Goal: Find specific page/section: Find specific page/section

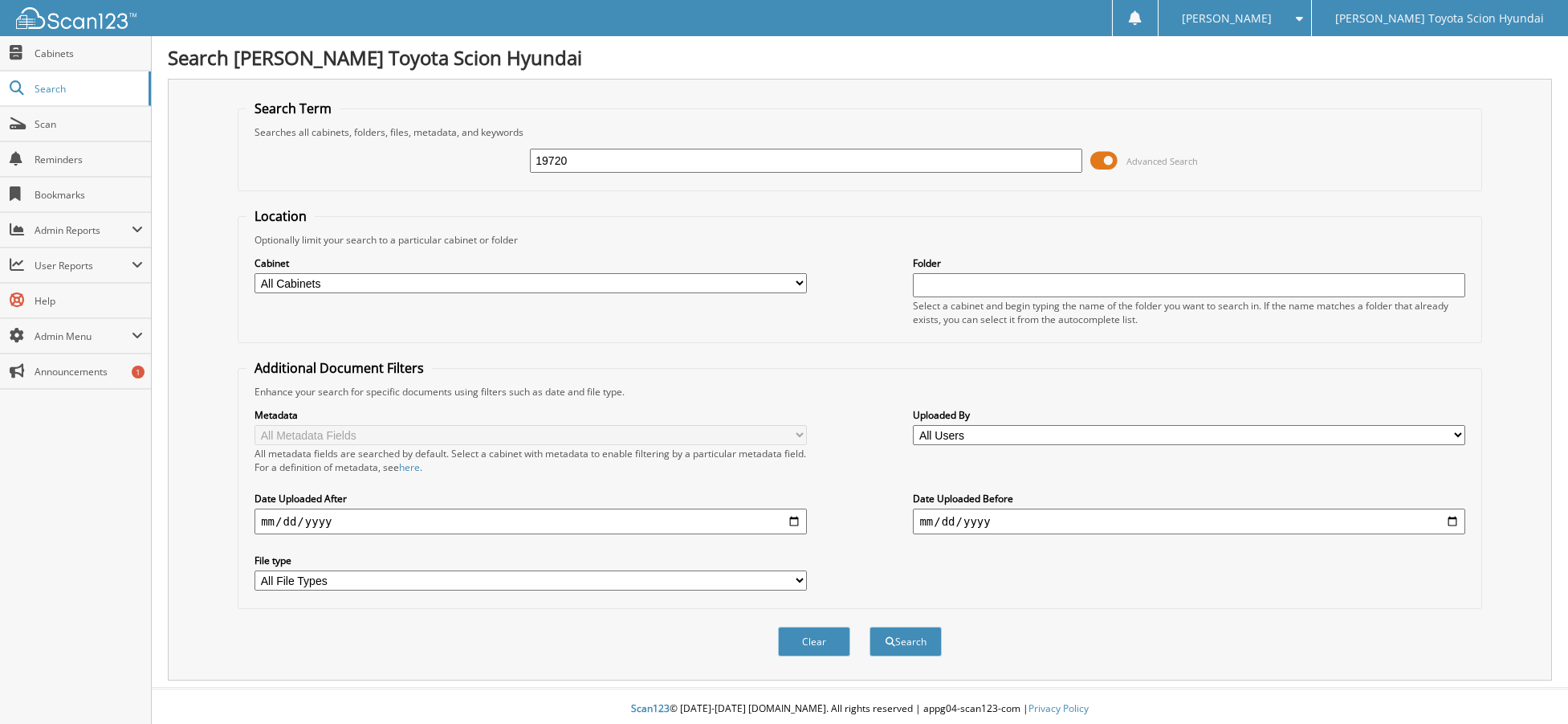
type input "19720"
click at [870, 627] on button "Search" at bounding box center [906, 641] width 73 height 30
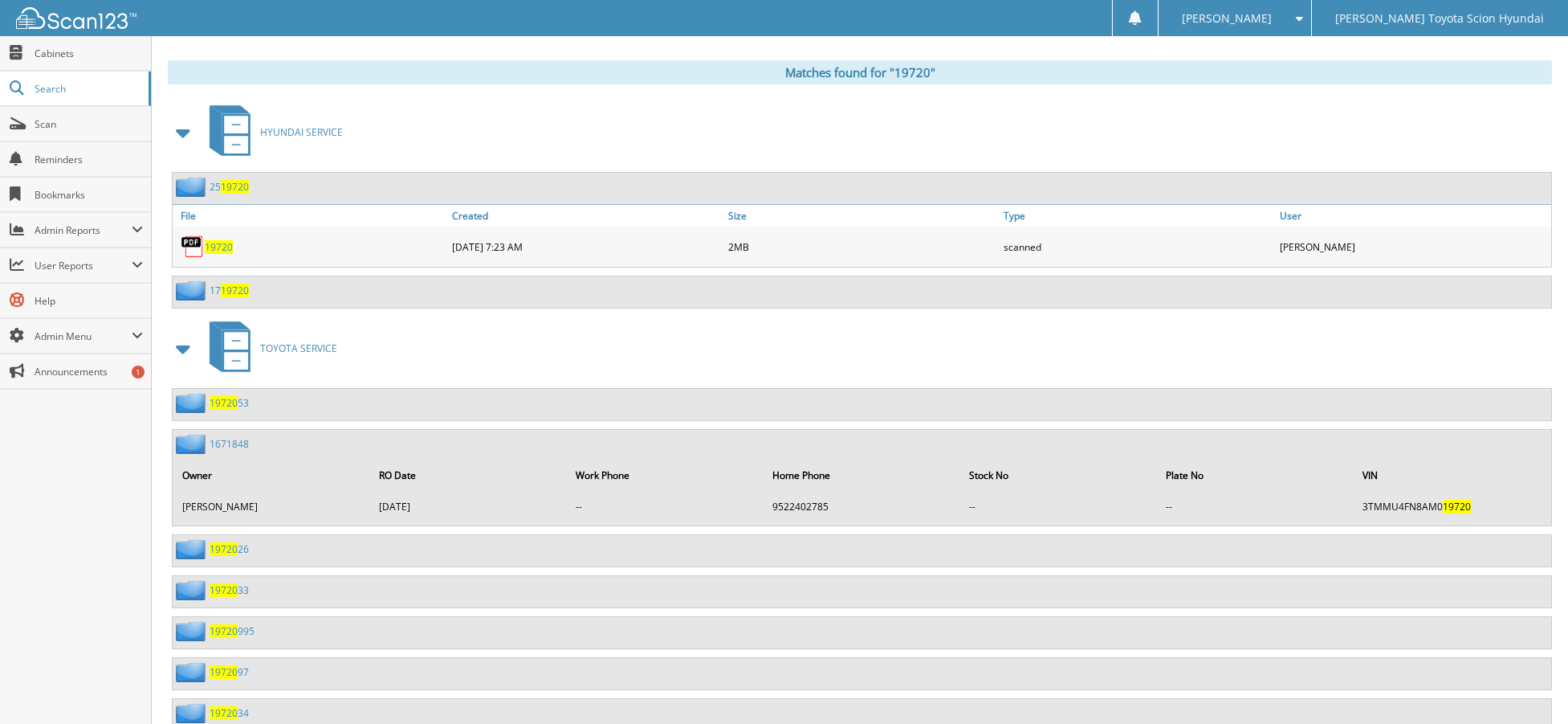
scroll to position [643, 0]
click at [214, 247] on span "19720" at bounding box center [219, 248] width 28 height 14
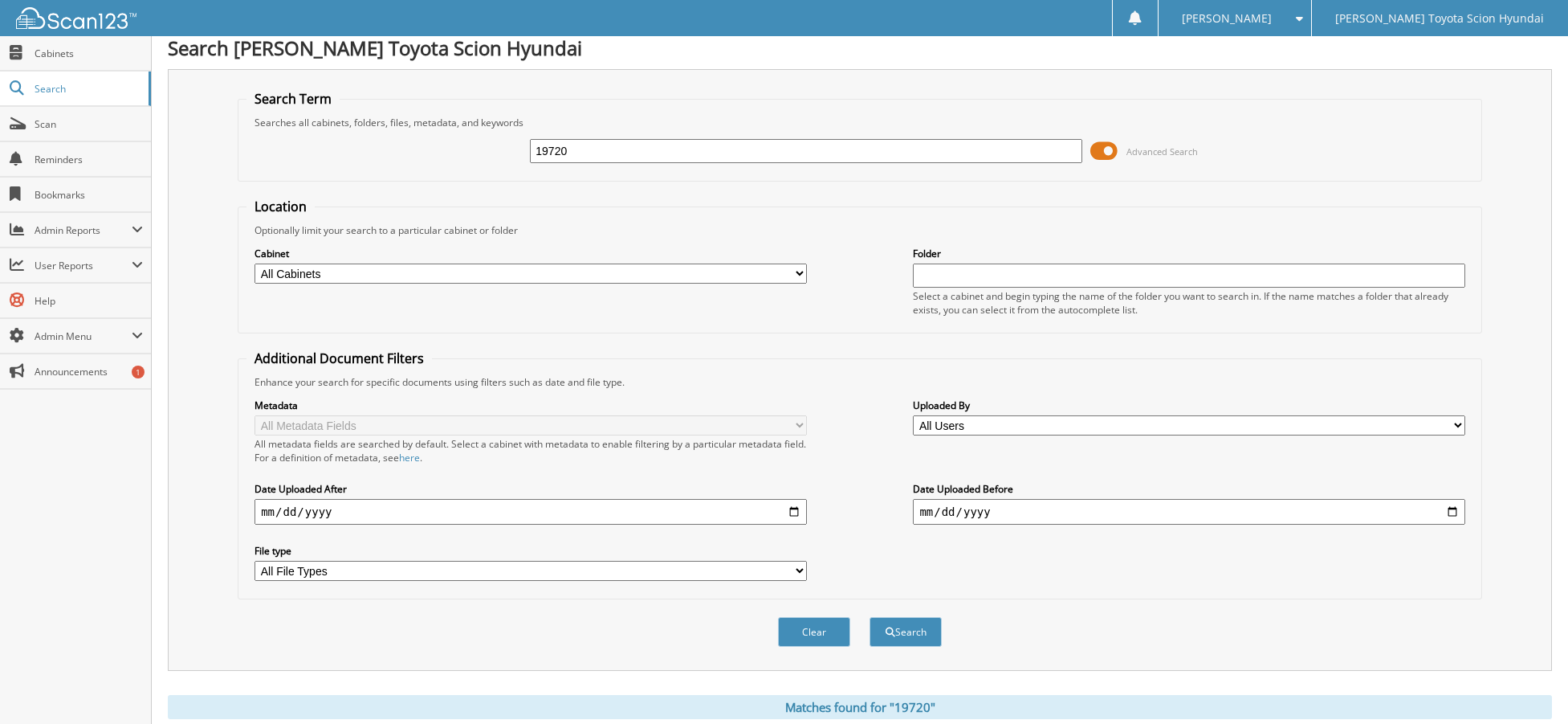
scroll to position [0, 0]
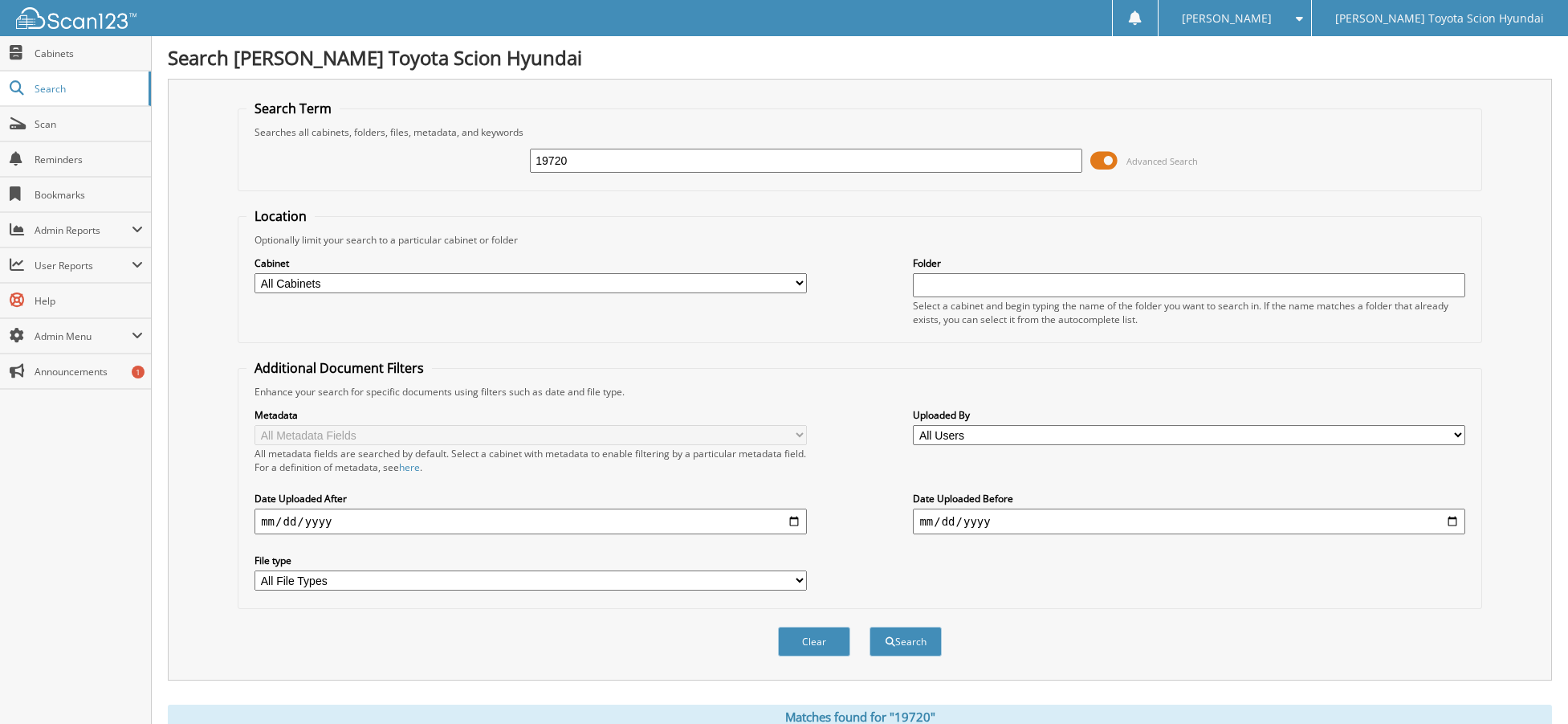
click at [579, 153] on input "19720" at bounding box center [806, 161] width 551 height 24
paste input "21034"
type input "21034"
click at [870, 627] on button "Search" at bounding box center [906, 641] width 73 height 30
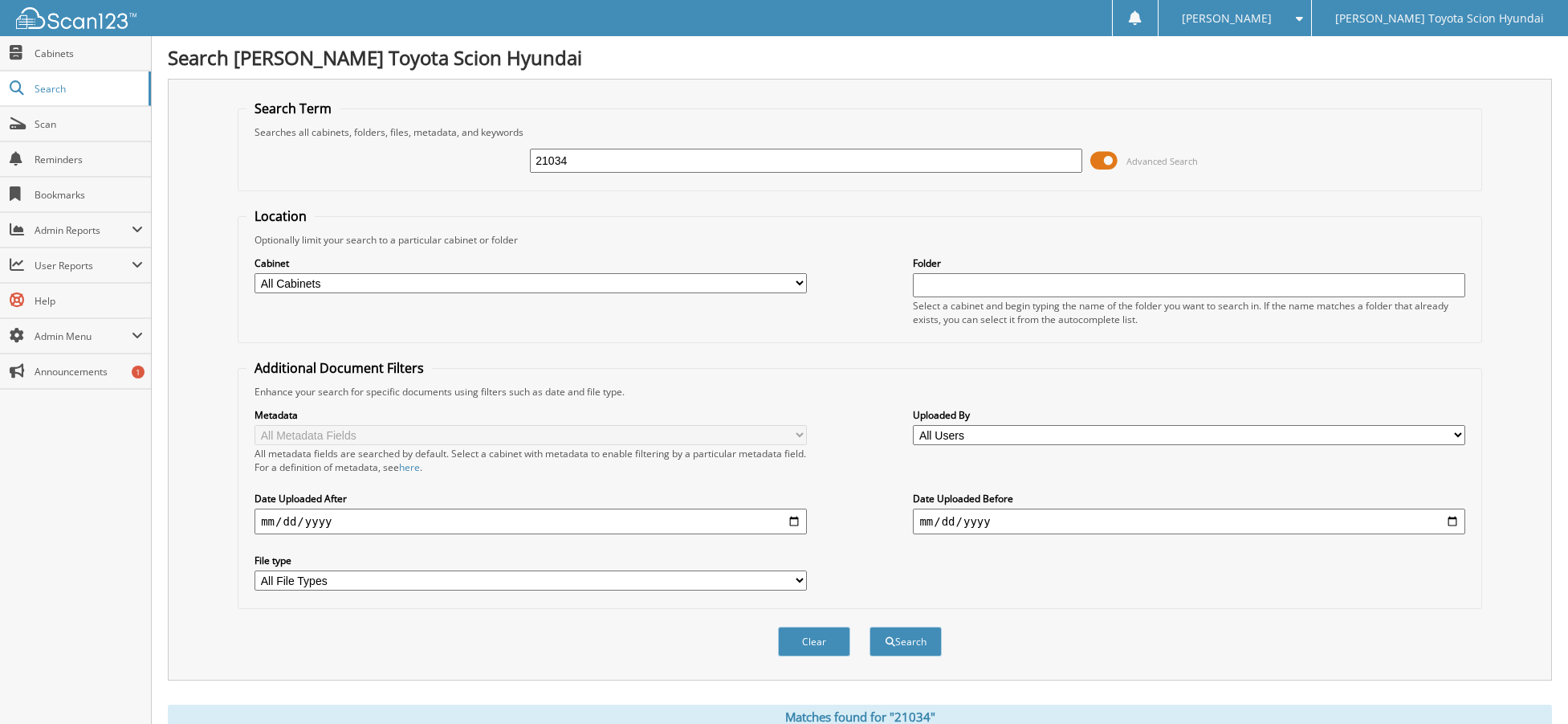
click at [1104, 156] on span at bounding box center [1105, 161] width 27 height 24
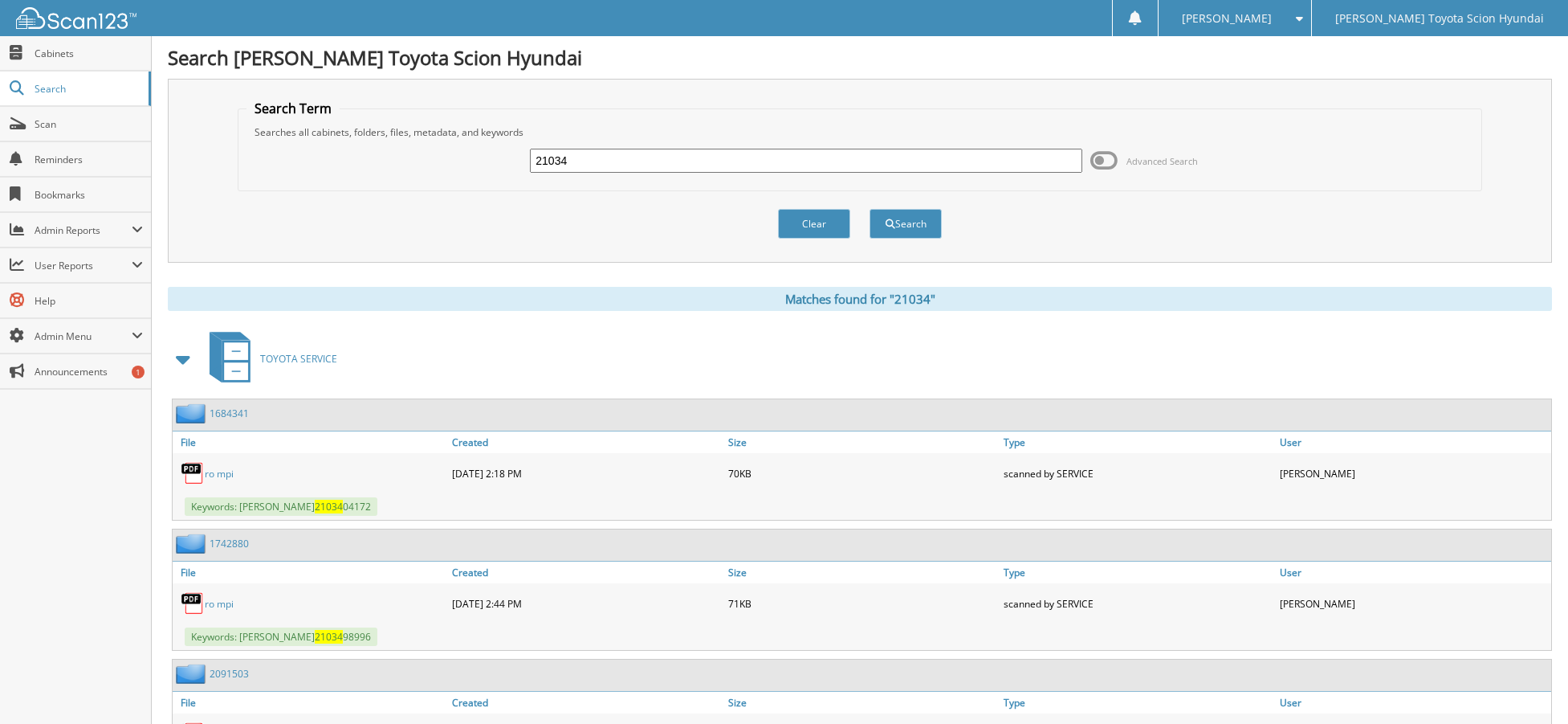
click at [568, 155] on input "21034" at bounding box center [806, 161] width 551 height 24
paste input "19897"
type input "19897"
click at [870, 209] on button "Search" at bounding box center [906, 224] width 73 height 30
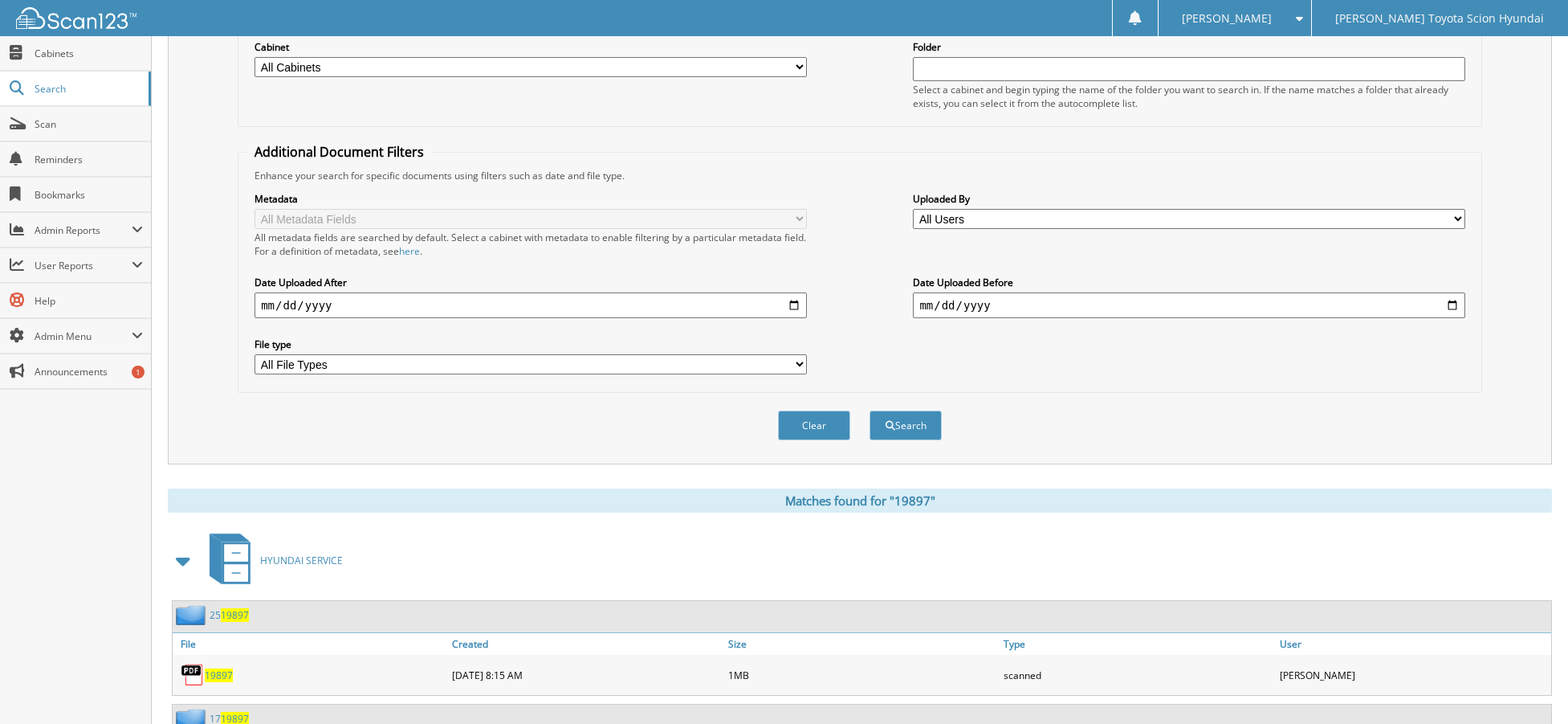
scroll to position [401, 0]
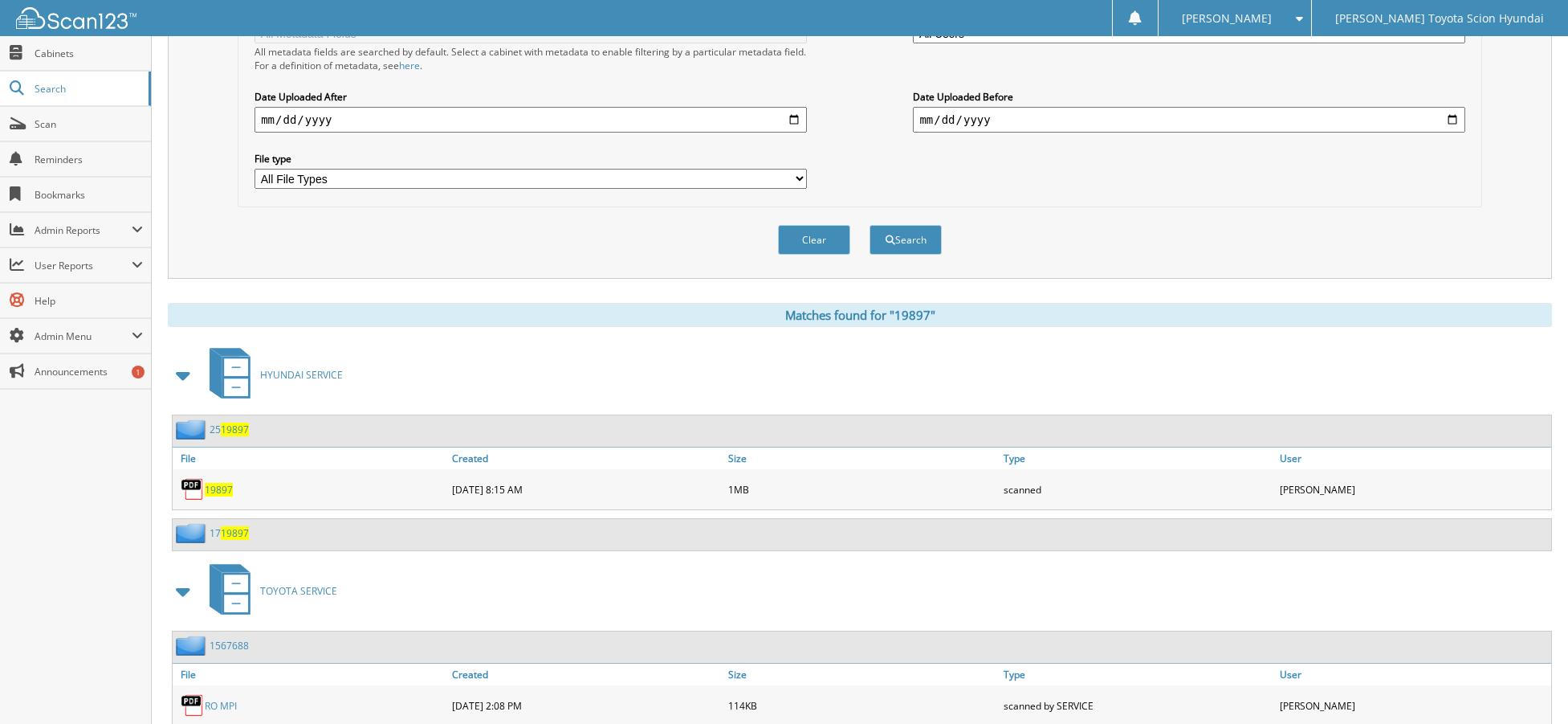
click at [231, 489] on span "19897" at bounding box center [219, 489] width 28 height 14
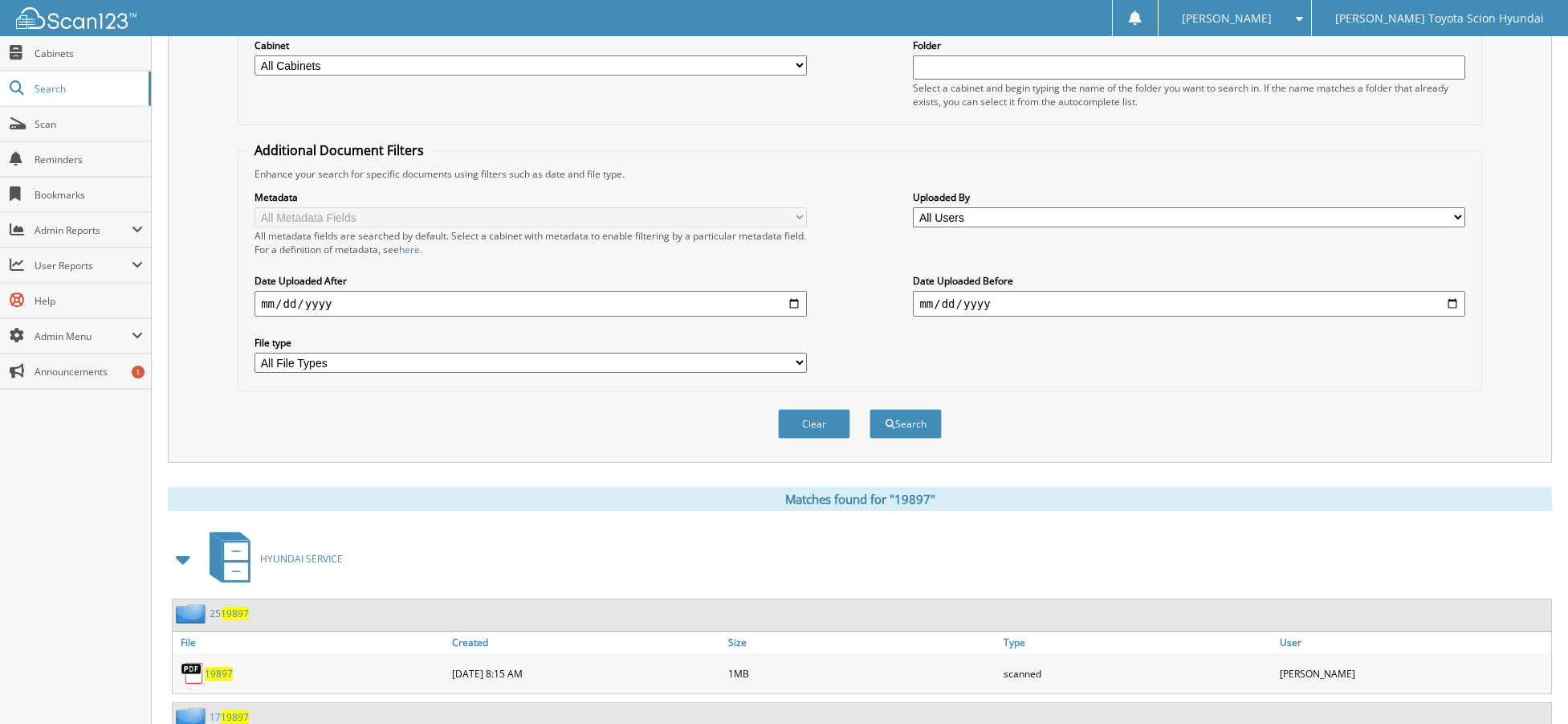
scroll to position [0, 0]
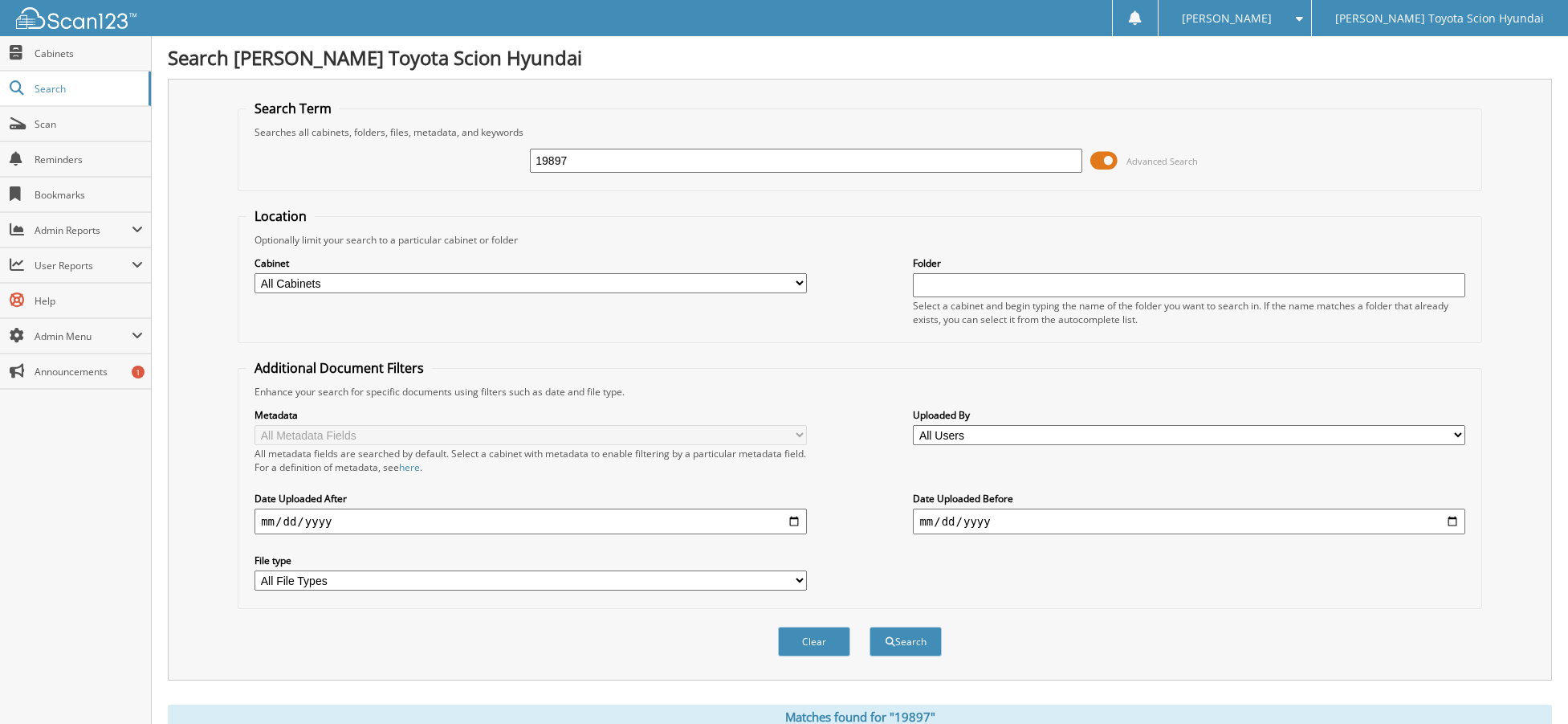
click at [617, 151] on input "19897" at bounding box center [806, 161] width 551 height 24
paste input "21058"
type input "21058"
click at [870, 627] on button "Search" at bounding box center [906, 641] width 73 height 30
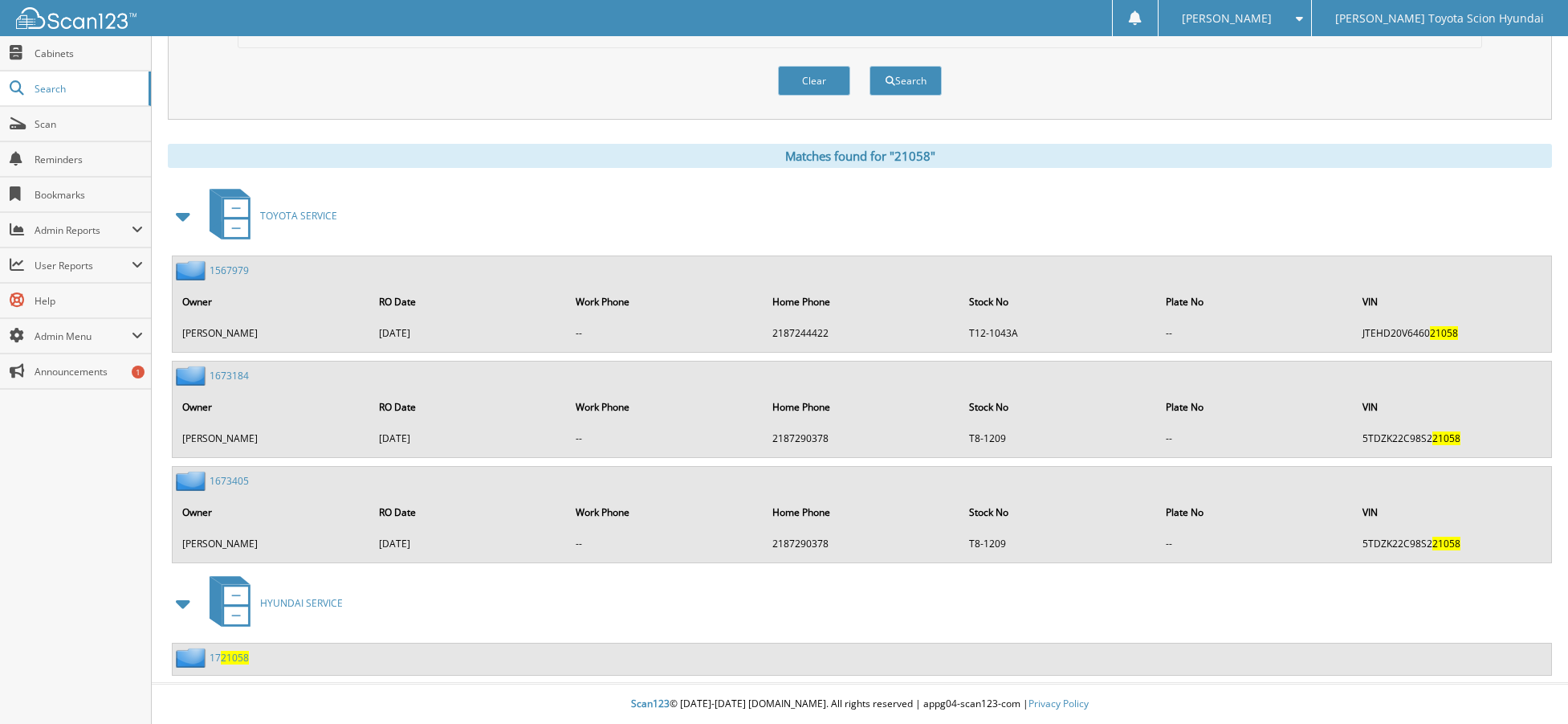
scroll to position [79, 0]
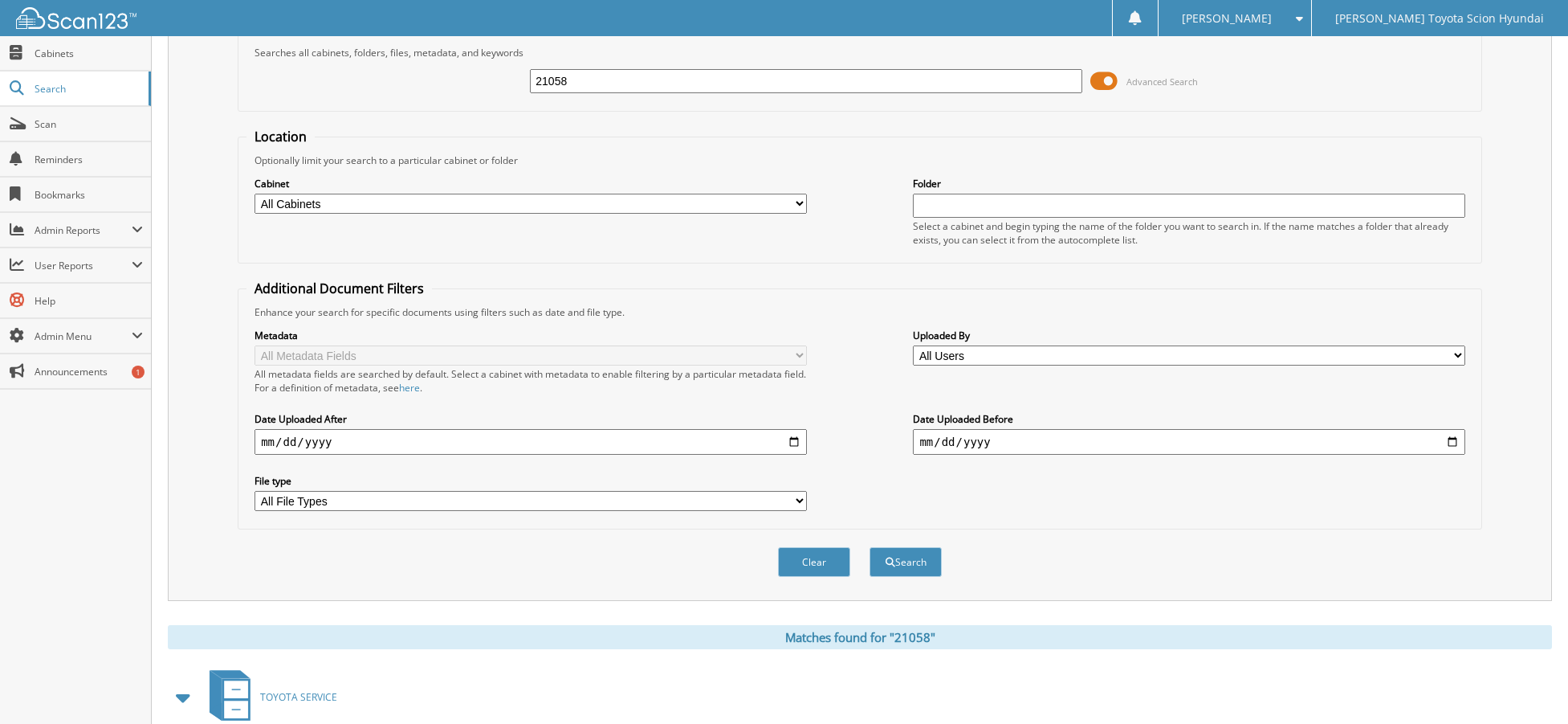
click at [608, 93] on div "21058" at bounding box center [806, 81] width 551 height 27
click at [609, 93] on div "21058" at bounding box center [806, 81] width 551 height 27
click at [610, 85] on input "21058" at bounding box center [806, 81] width 551 height 24
paste input "19805"
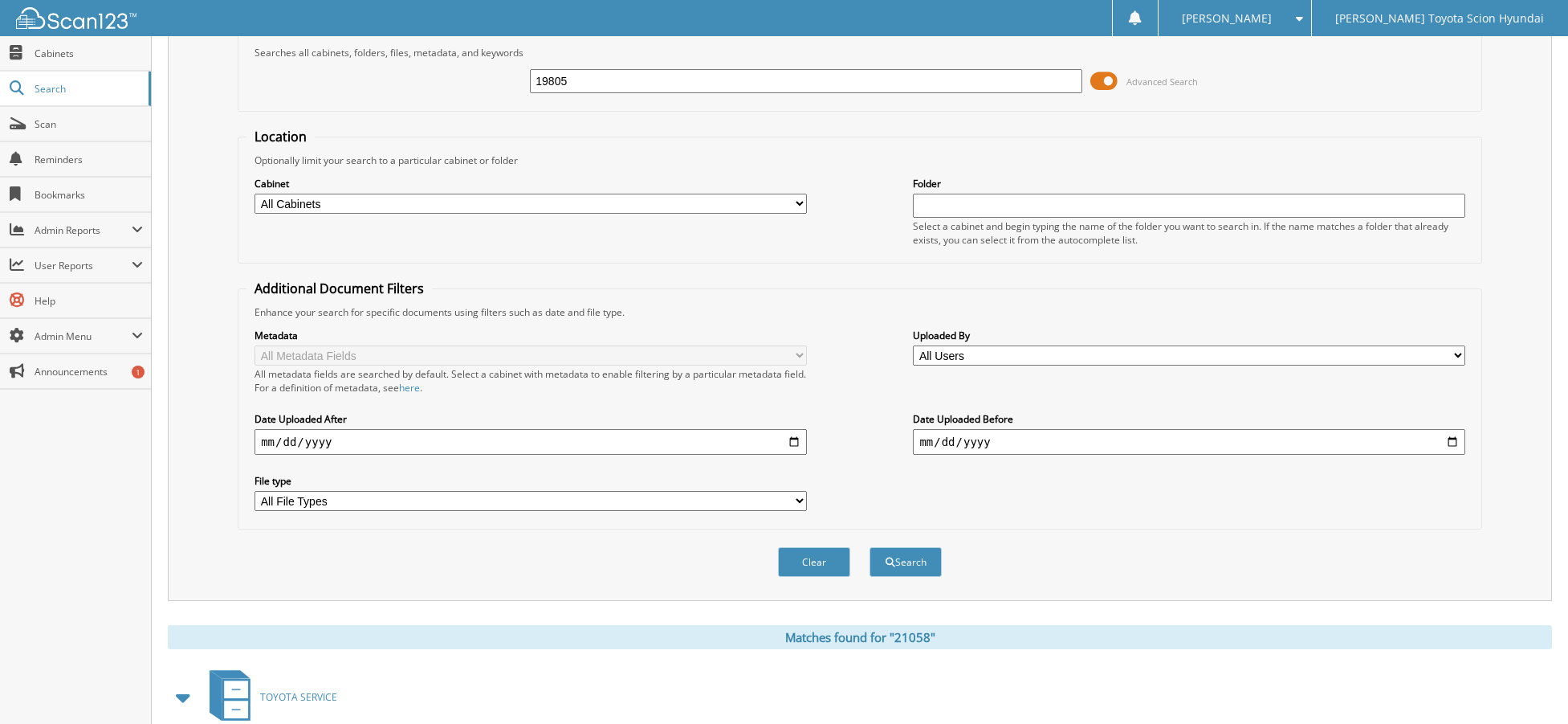
type input "19805"
click at [870, 547] on button "Search" at bounding box center [906, 562] width 73 height 30
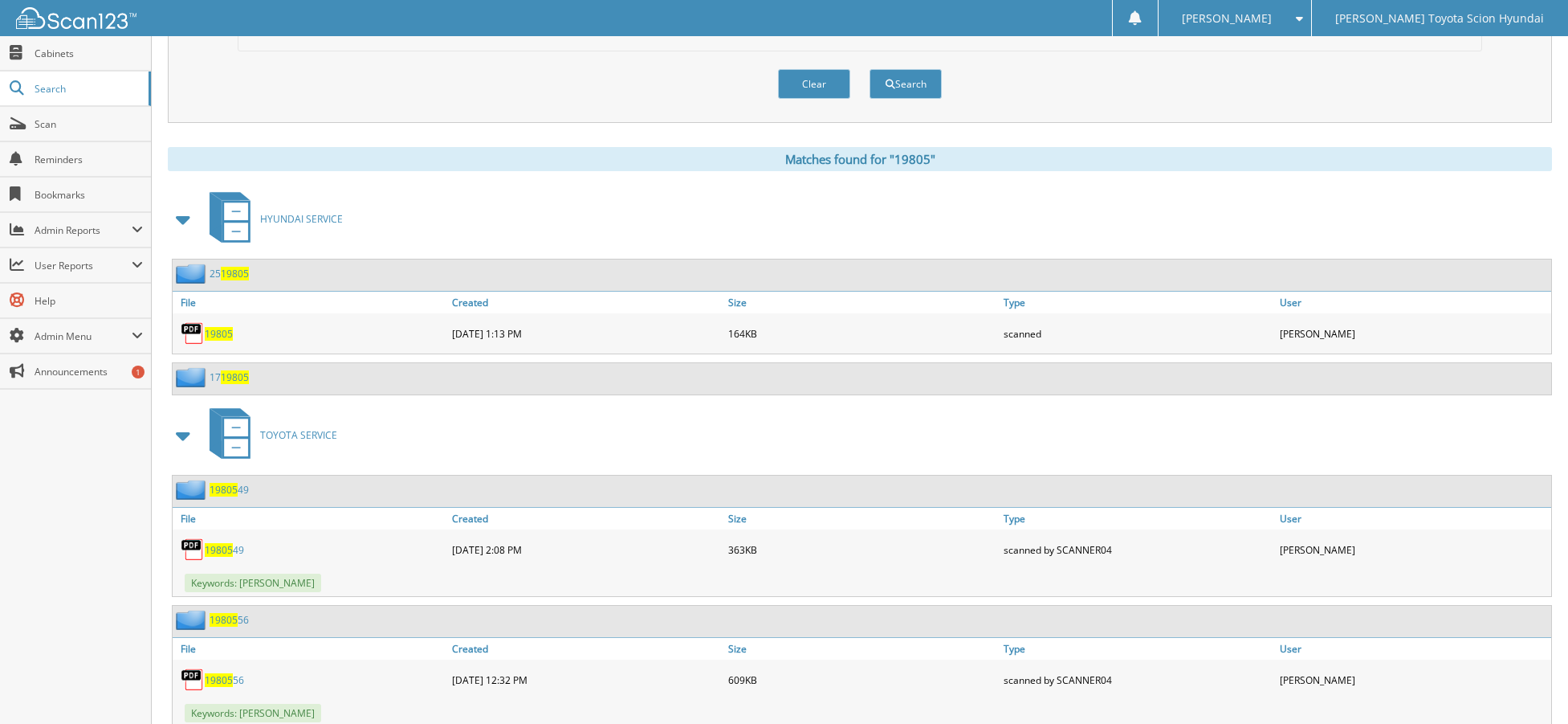
scroll to position [643, 0]
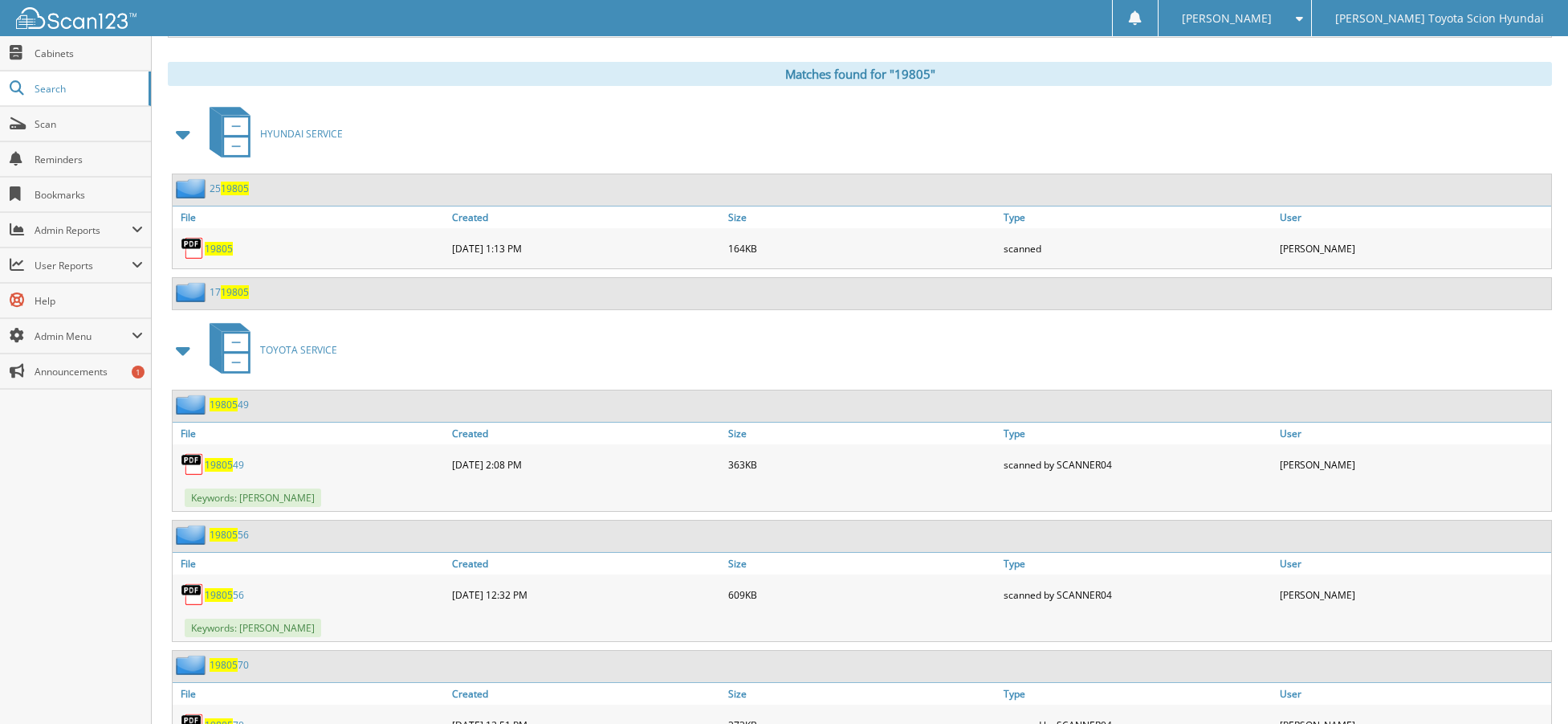
click at [208, 251] on span "19805" at bounding box center [219, 248] width 28 height 14
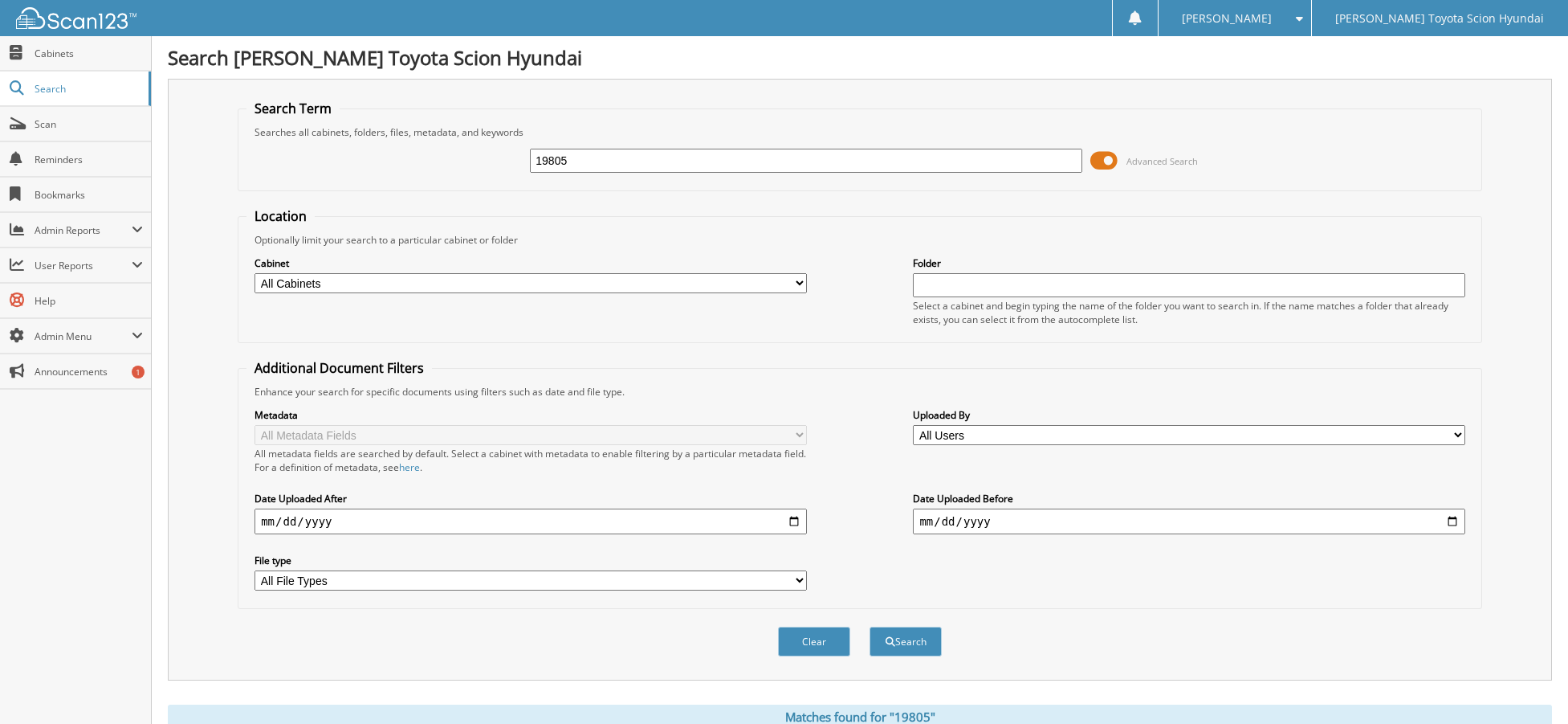
click at [603, 161] on input "19805" at bounding box center [806, 161] width 551 height 24
paste input "306"
type input "19306"
click at [870, 627] on button "Search" at bounding box center [906, 641] width 73 height 30
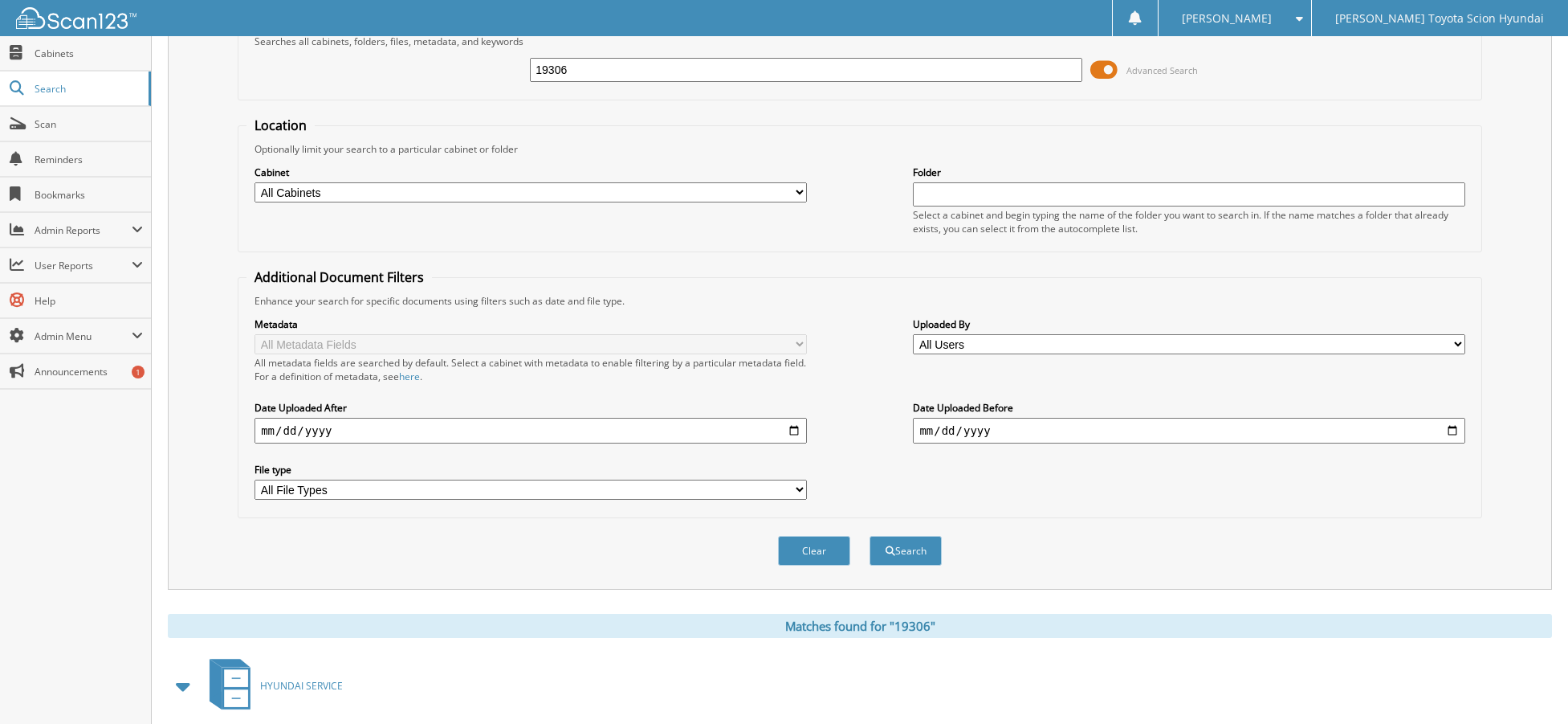
scroll to position [585, 0]
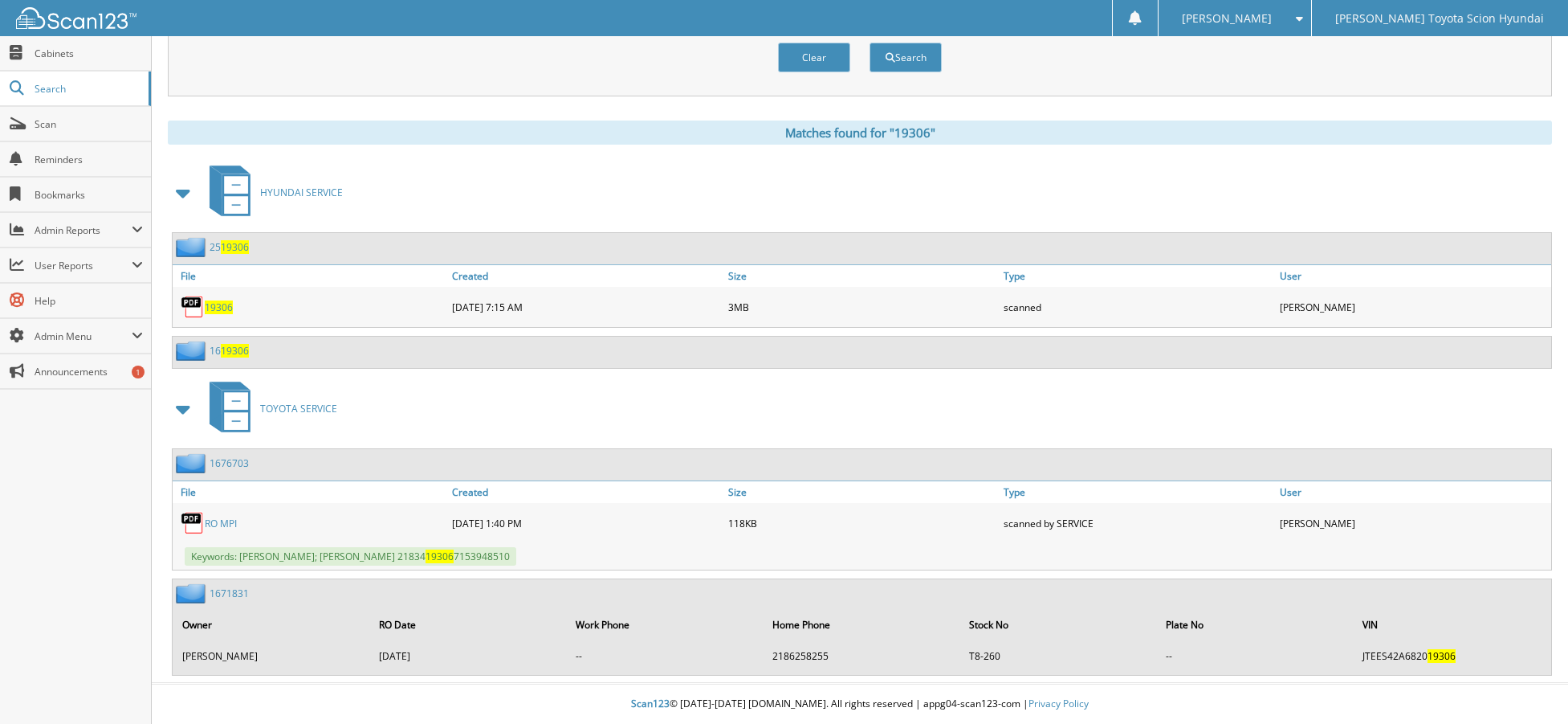
click at [222, 308] on span "19306" at bounding box center [219, 307] width 28 height 14
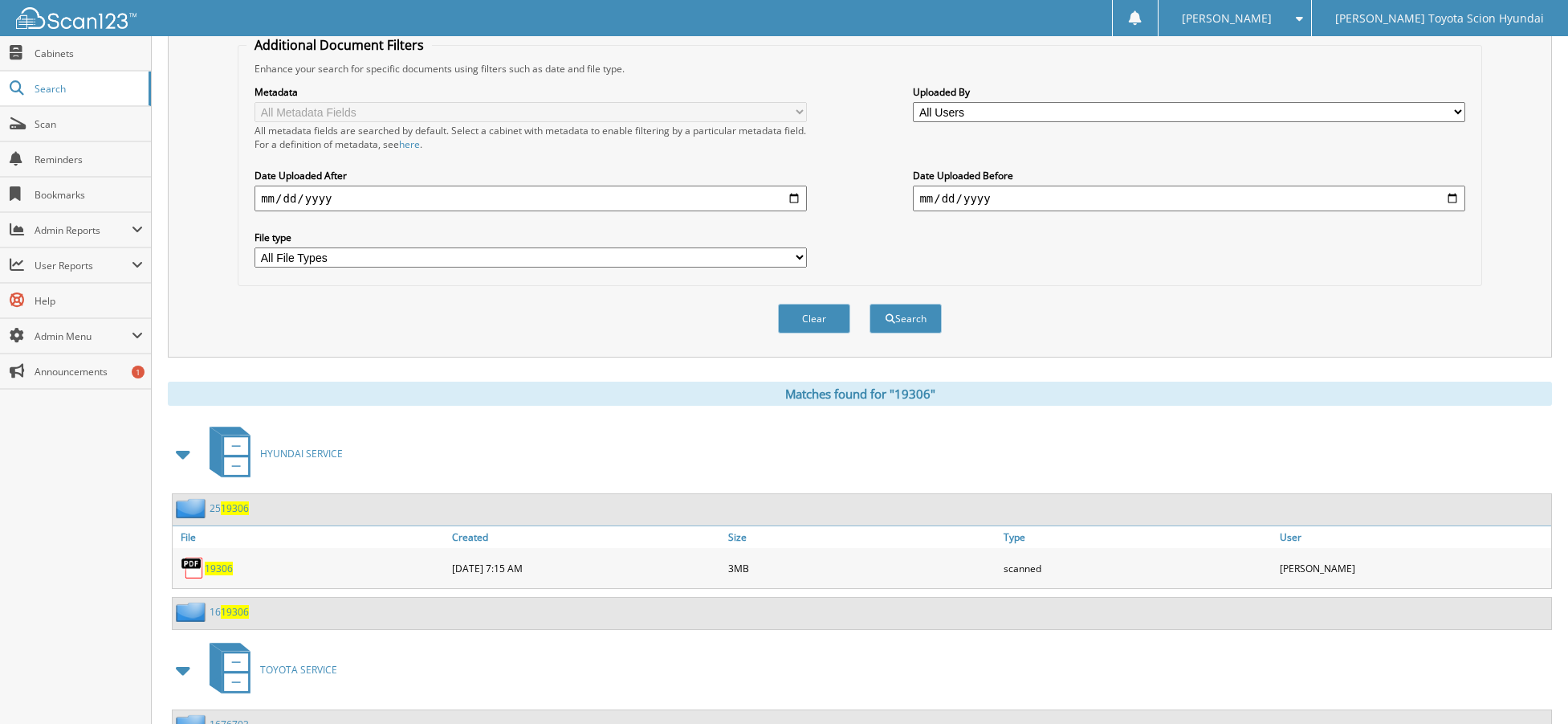
scroll to position [0, 0]
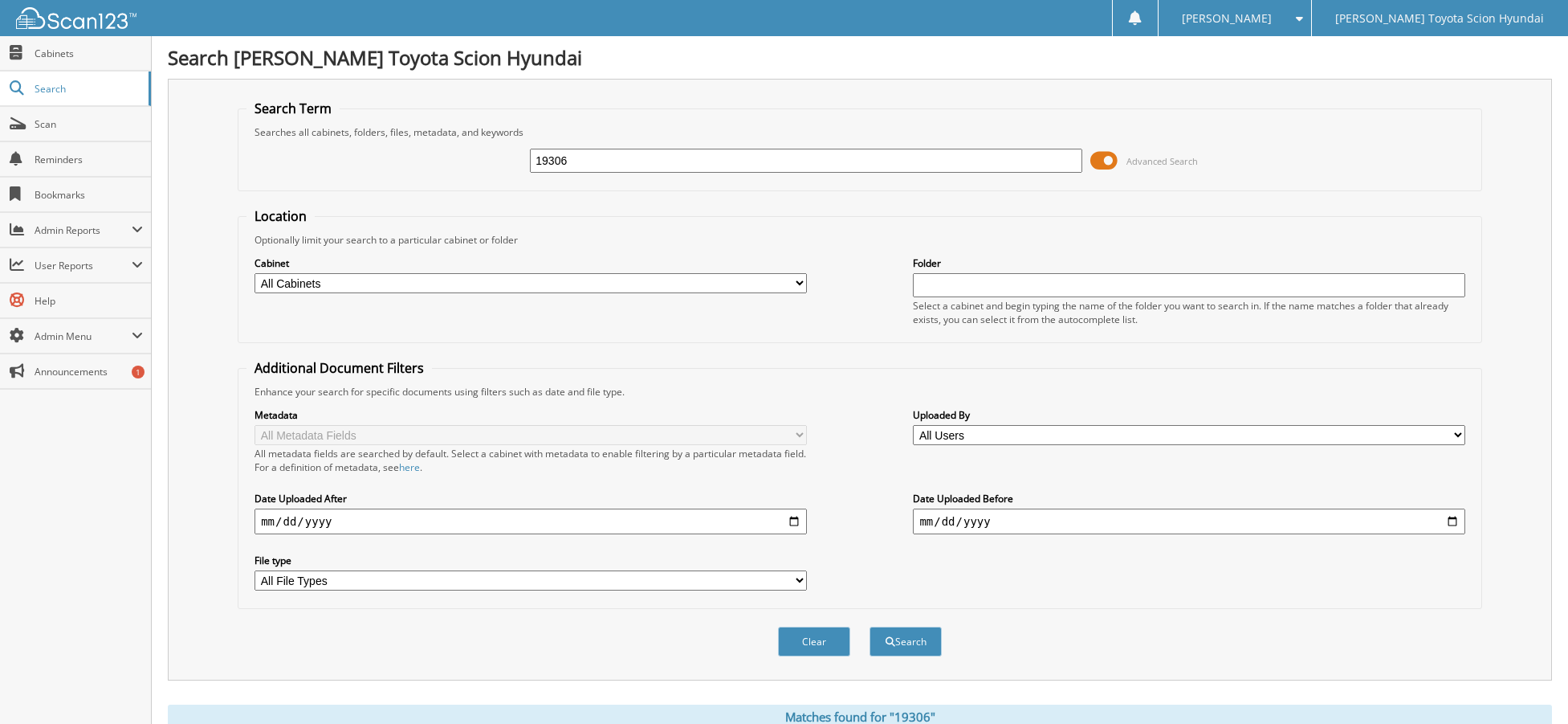
click at [632, 155] on input "19306" at bounding box center [806, 161] width 551 height 24
paste input "42"
type input "19426"
click at [870, 627] on button "Search" at bounding box center [906, 641] width 73 height 30
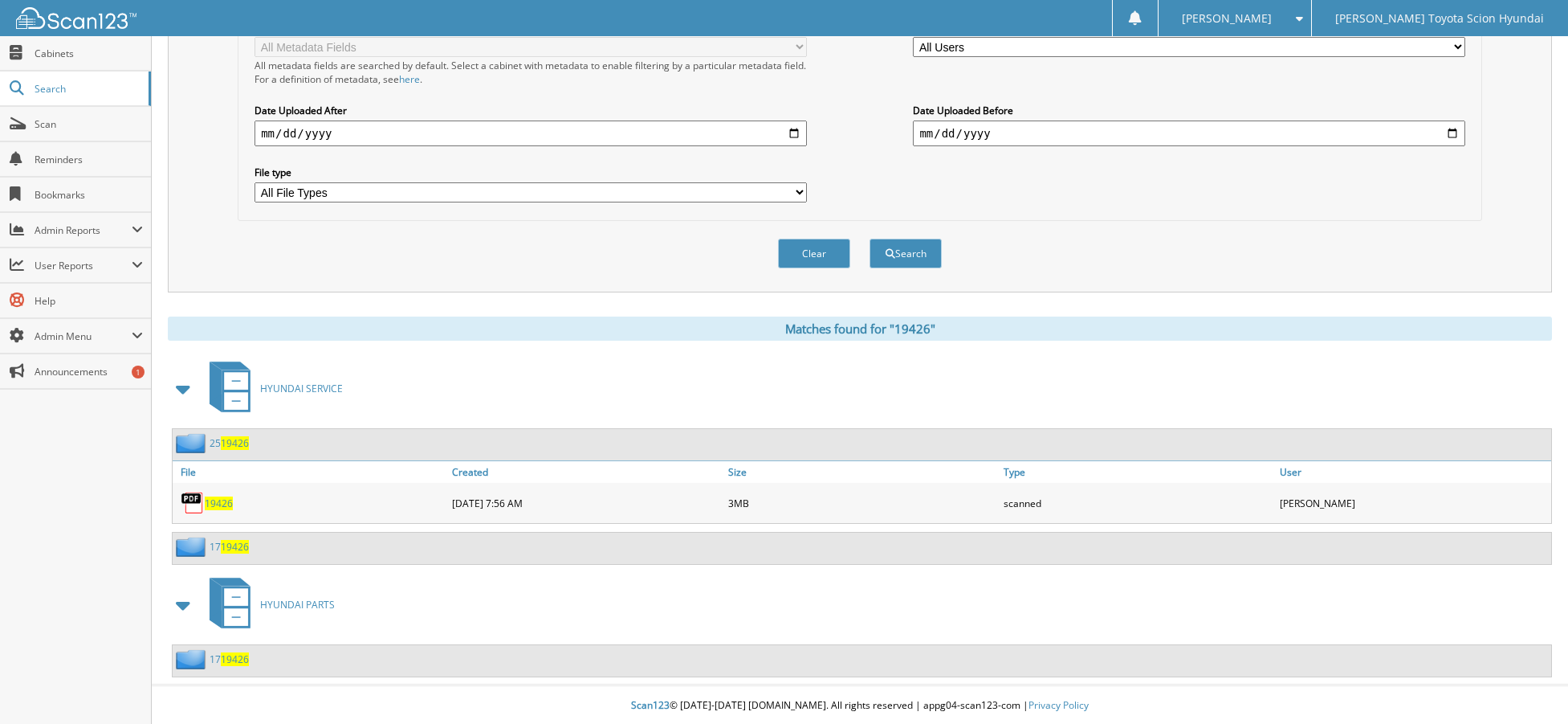
scroll to position [390, 0]
click at [219, 504] on span "19426" at bounding box center [219, 502] width 28 height 14
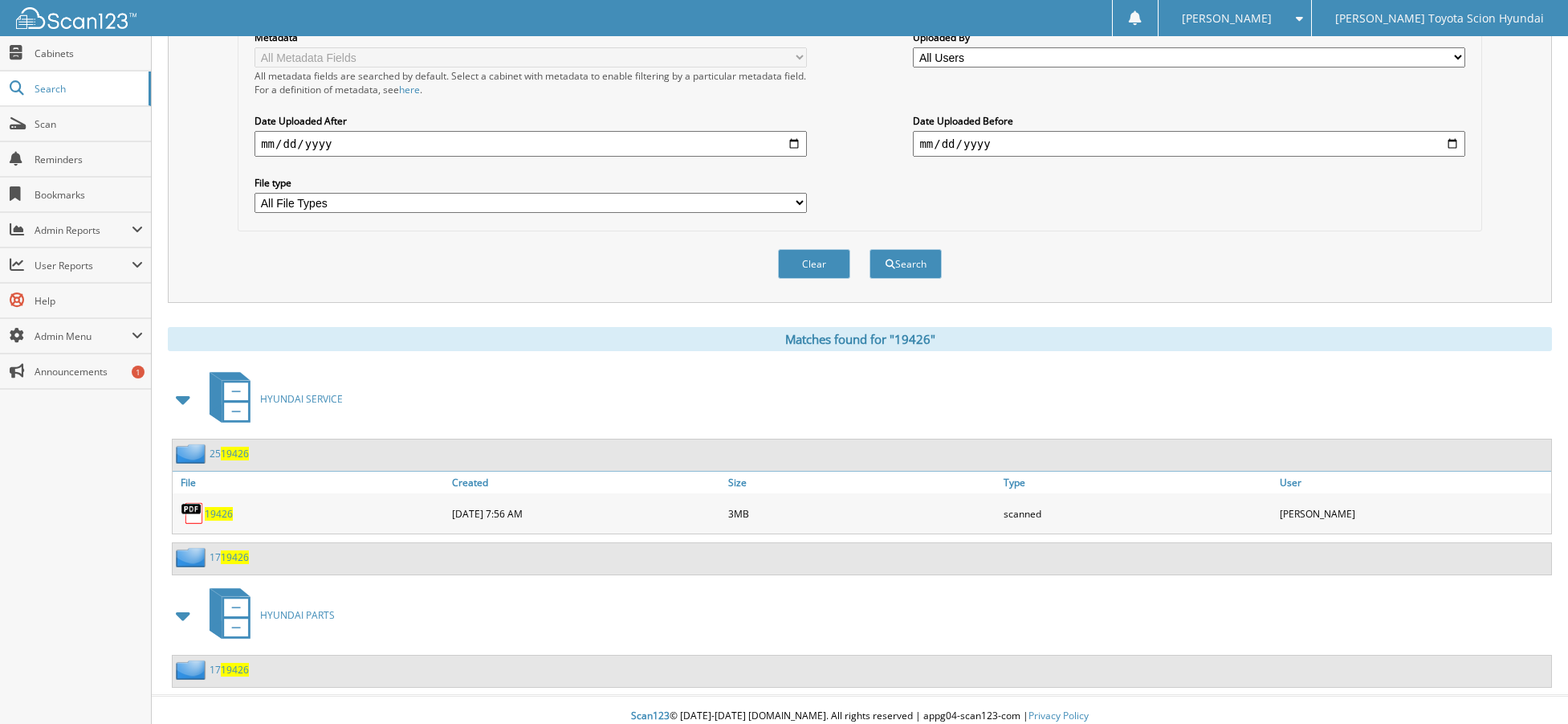
scroll to position [0, 0]
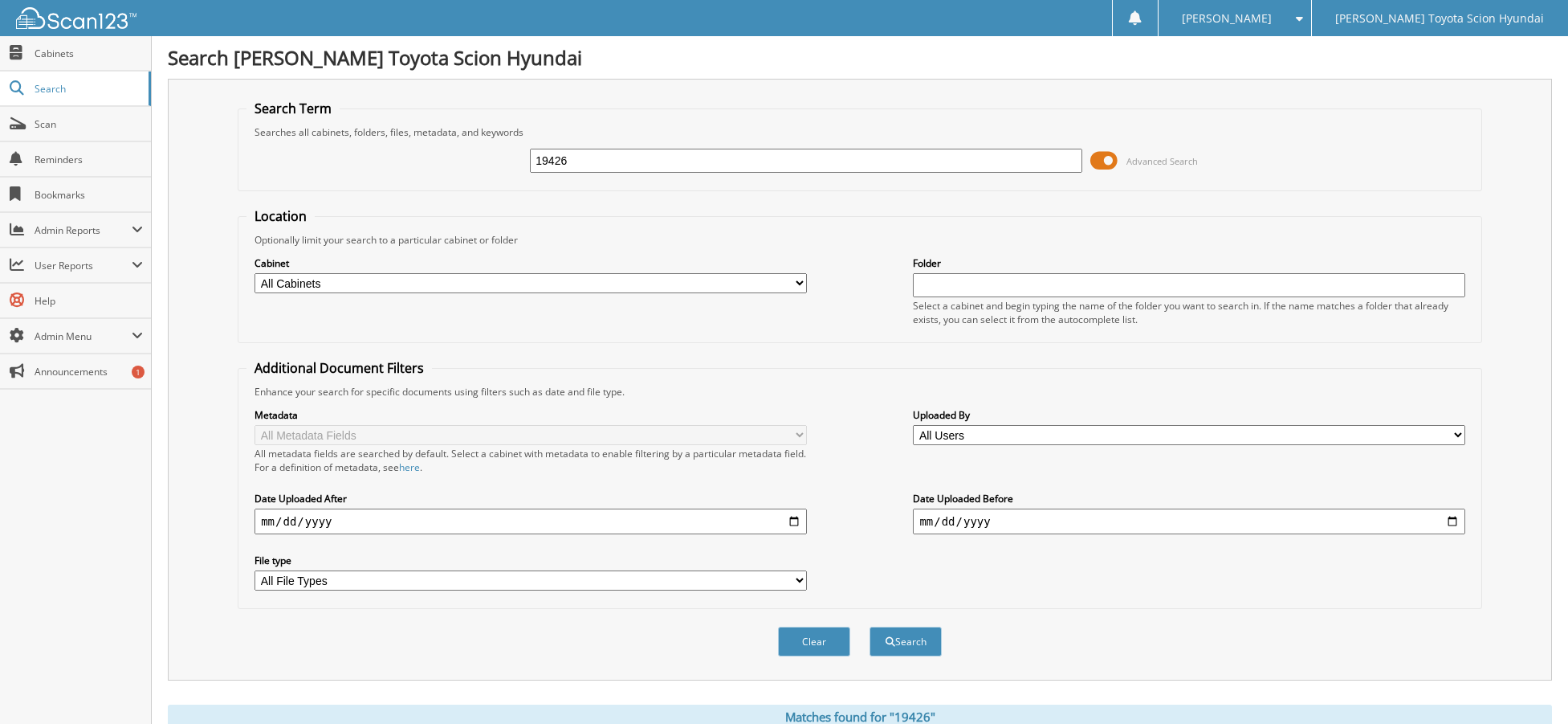
click at [632, 154] on input "19426" at bounding box center [806, 161] width 551 height 24
paste input "653"
type input "19653"
click at [870, 627] on button "Search" at bounding box center [906, 641] width 73 height 30
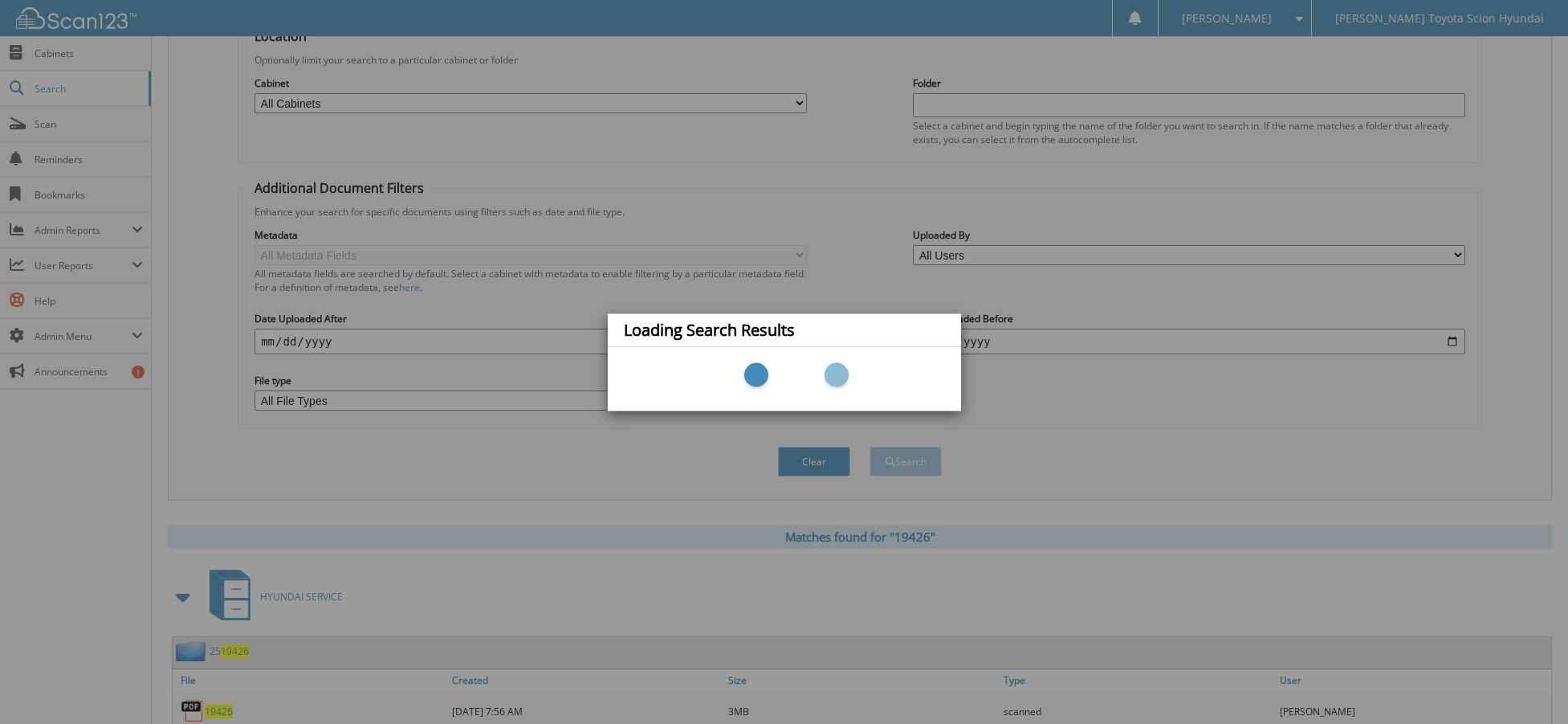
scroll to position [390, 0]
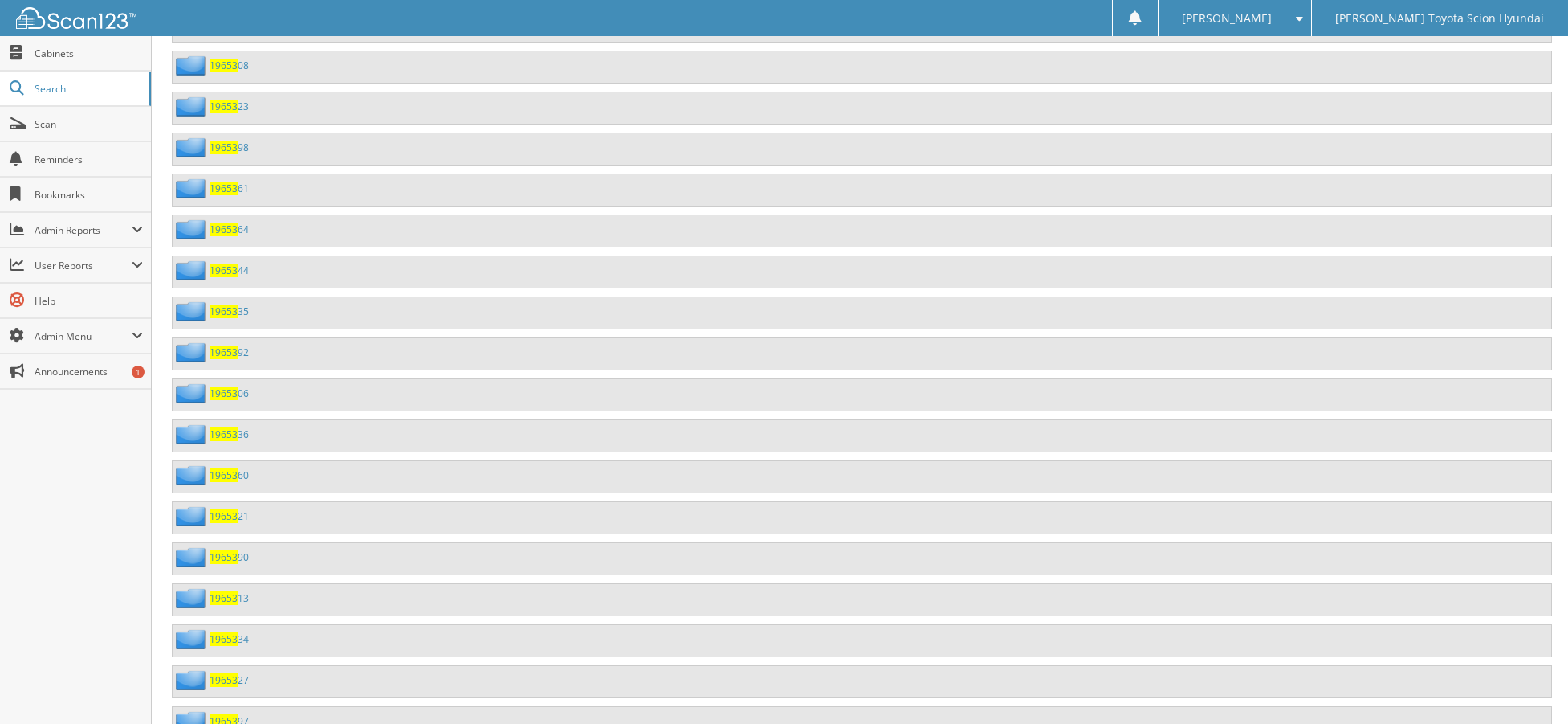
scroll to position [4747, 0]
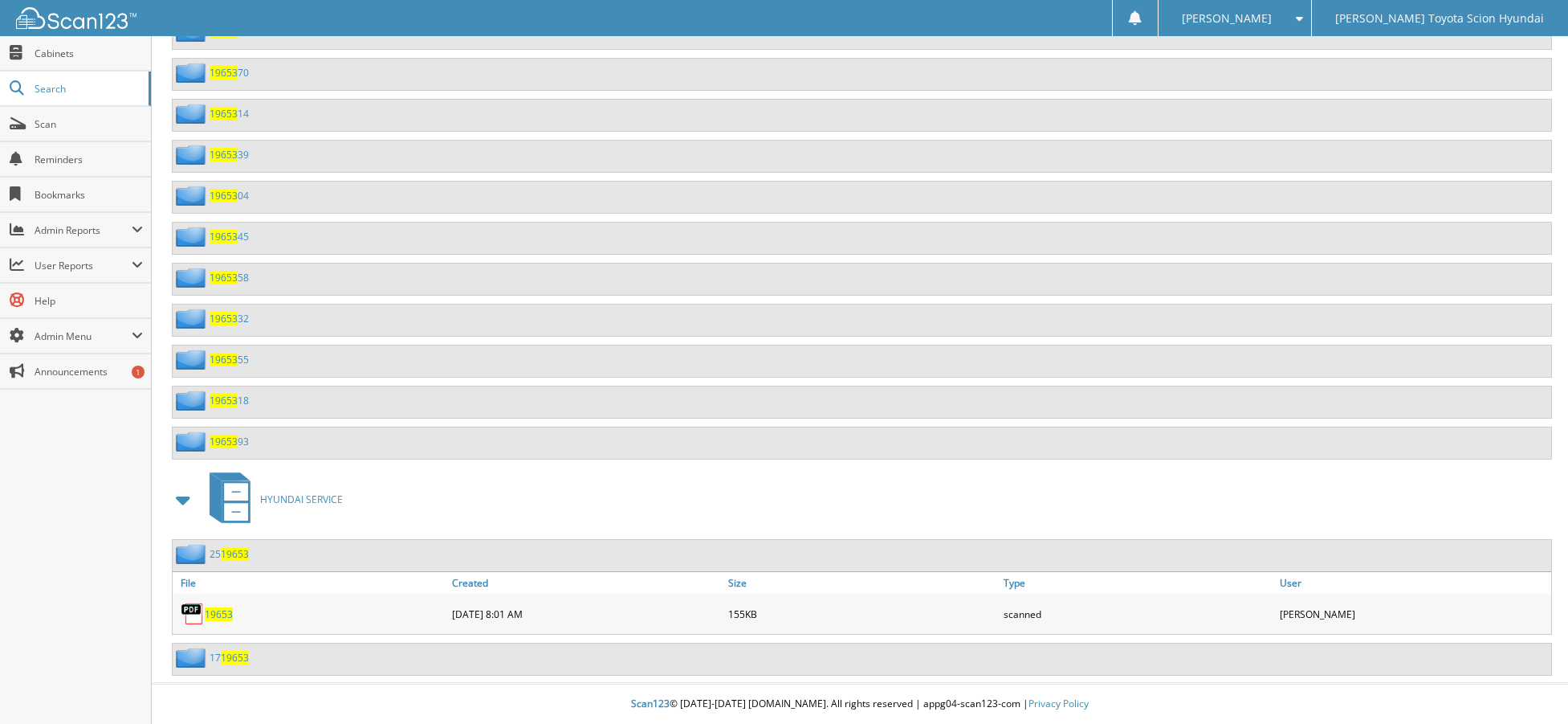
click at [219, 615] on span "19653" at bounding box center [219, 614] width 28 height 14
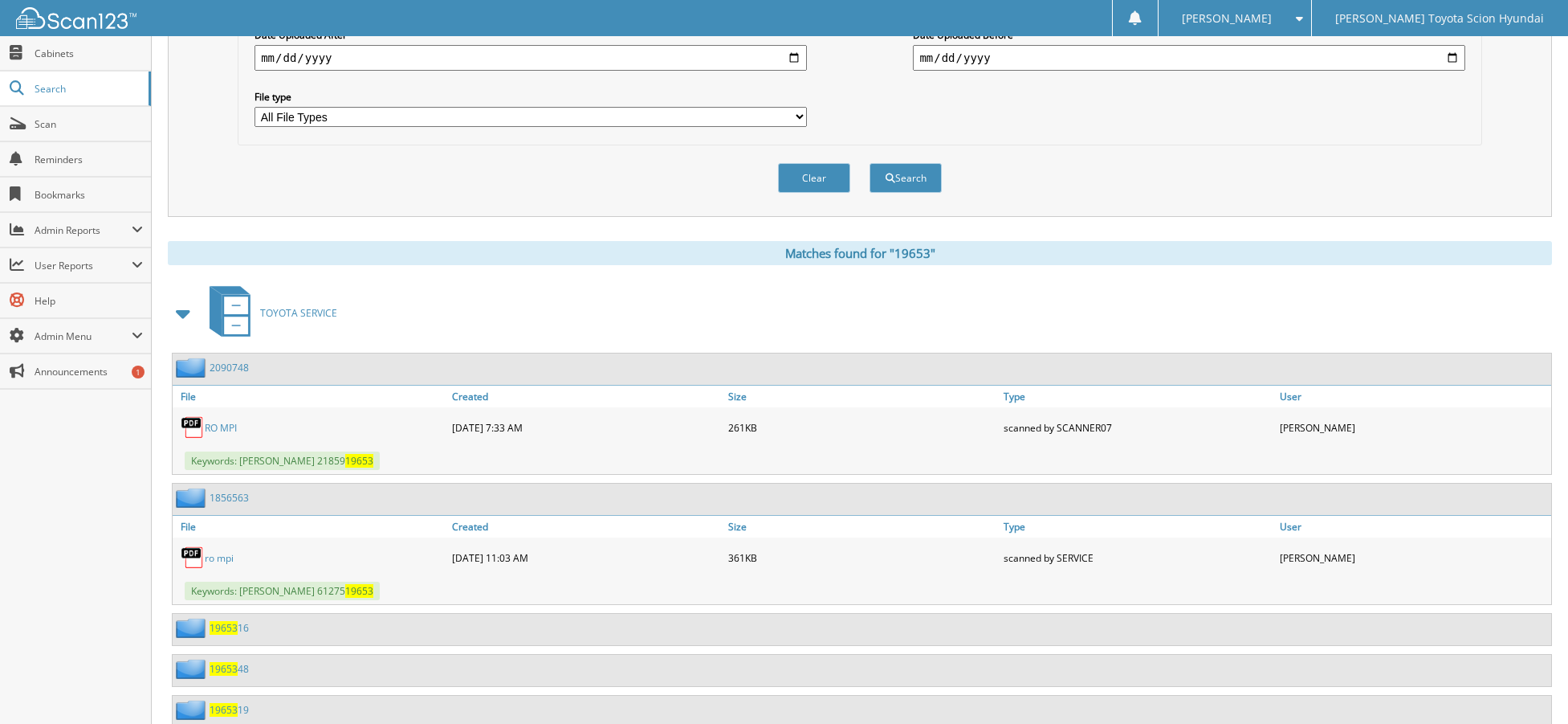
scroll to position [0, 0]
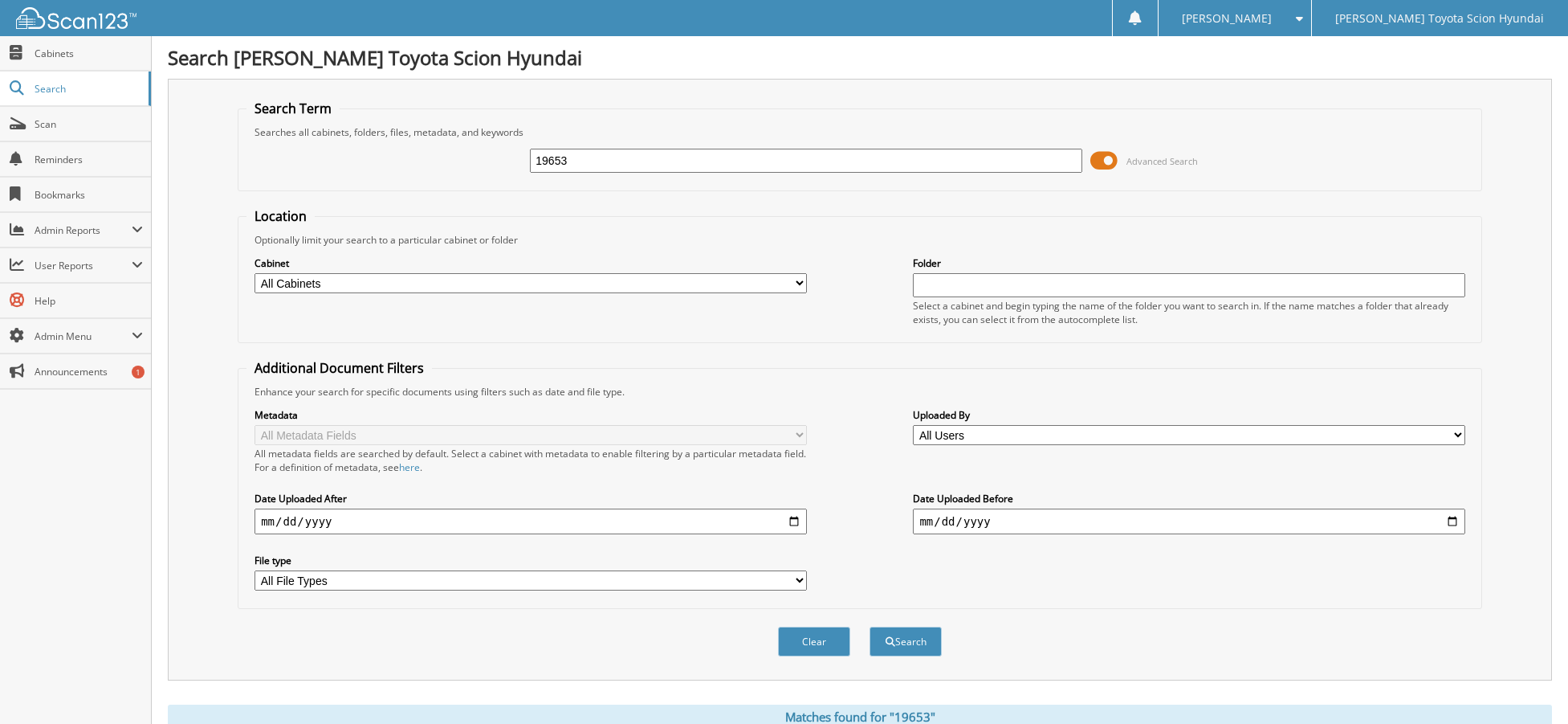
click at [618, 163] on input "19653" at bounding box center [806, 161] width 551 height 24
type input "21034"
click at [870, 627] on button "Search" at bounding box center [906, 641] width 73 height 30
type input "2521034"
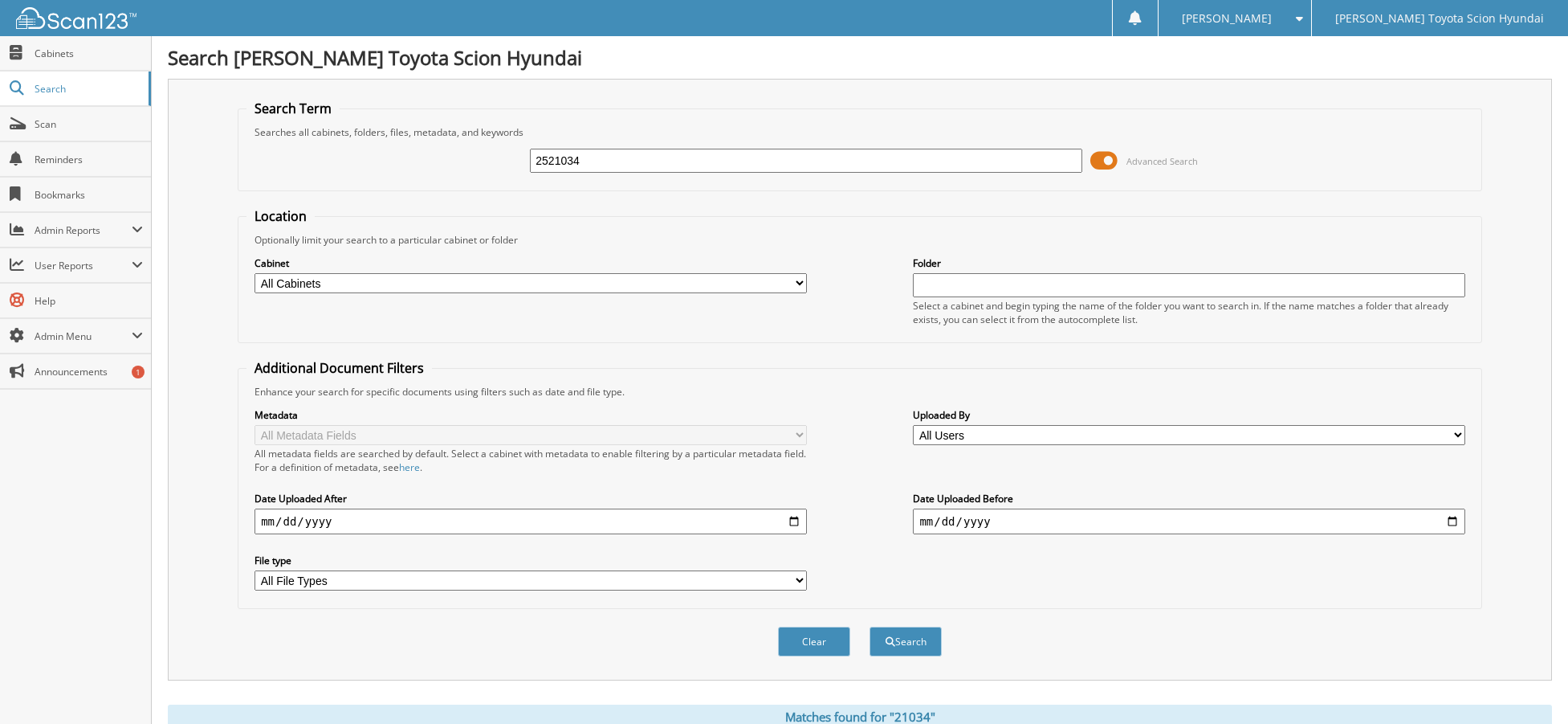
click at [870, 627] on button "Search" at bounding box center [906, 641] width 73 height 30
click at [621, 158] on input "2521034" at bounding box center [806, 161] width 551 height 24
type input "2521058"
click at [870, 627] on button "Search" at bounding box center [906, 641] width 73 height 30
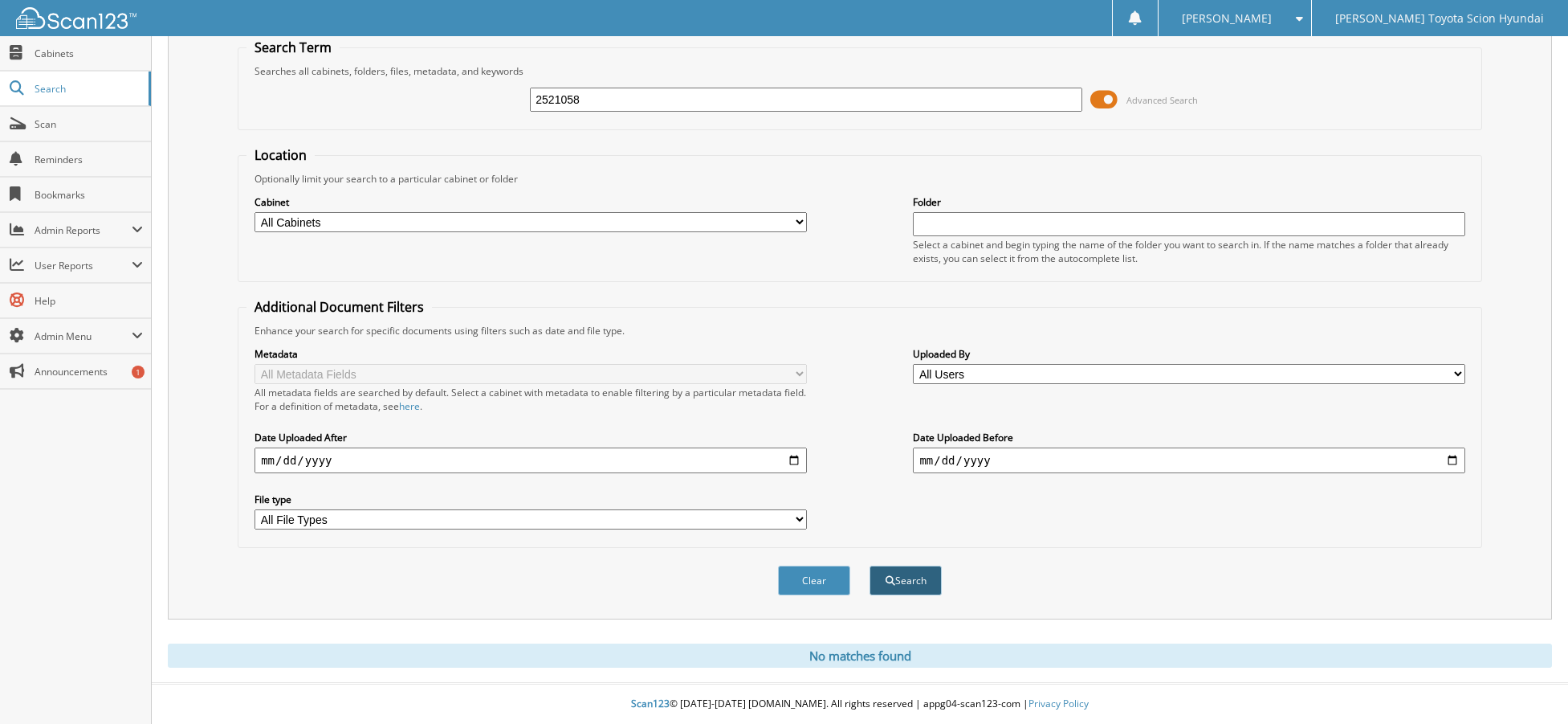
click at [886, 576] on span "submit" at bounding box center [890, 581] width 9 height 9
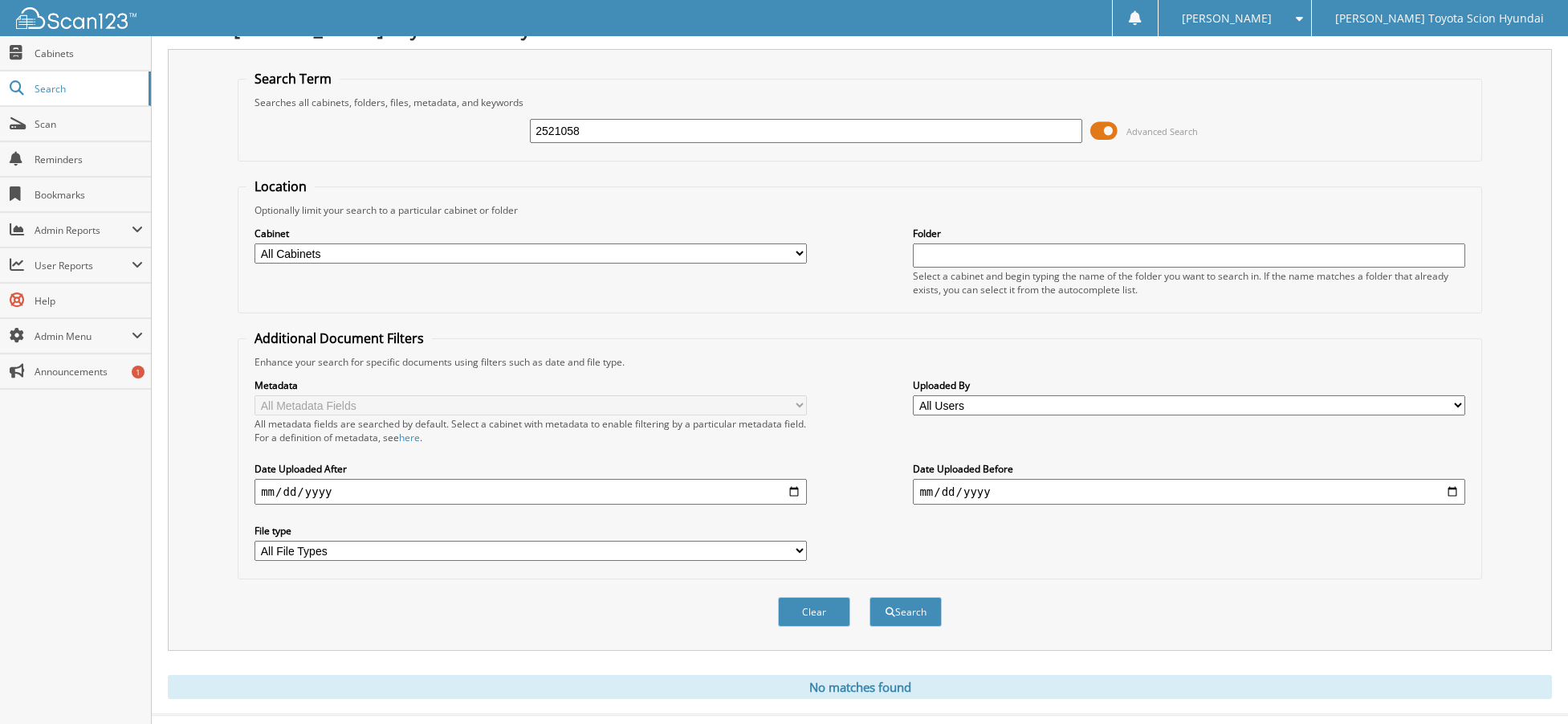
scroll to position [61, 0]
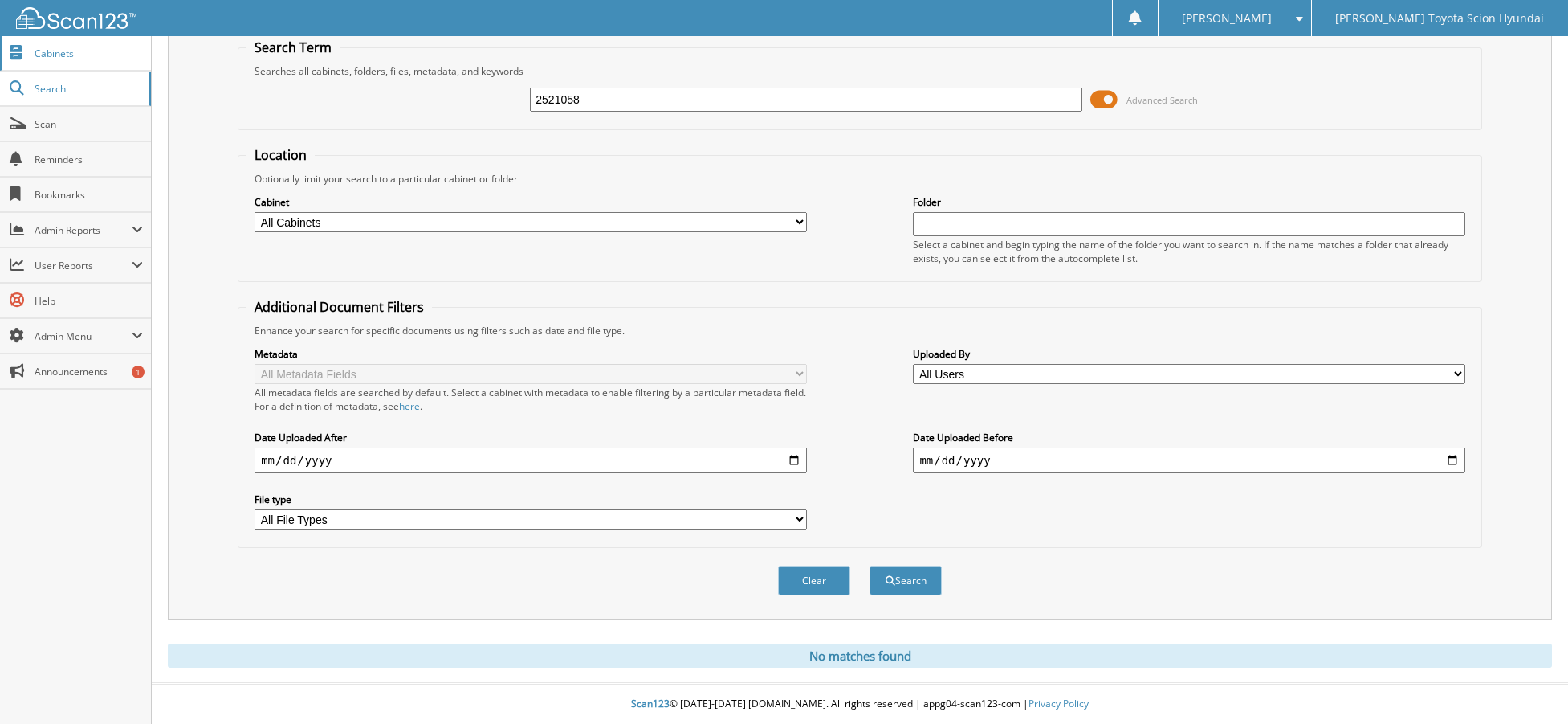
click at [73, 65] on link "Cabinets" at bounding box center [75, 53] width 151 height 34
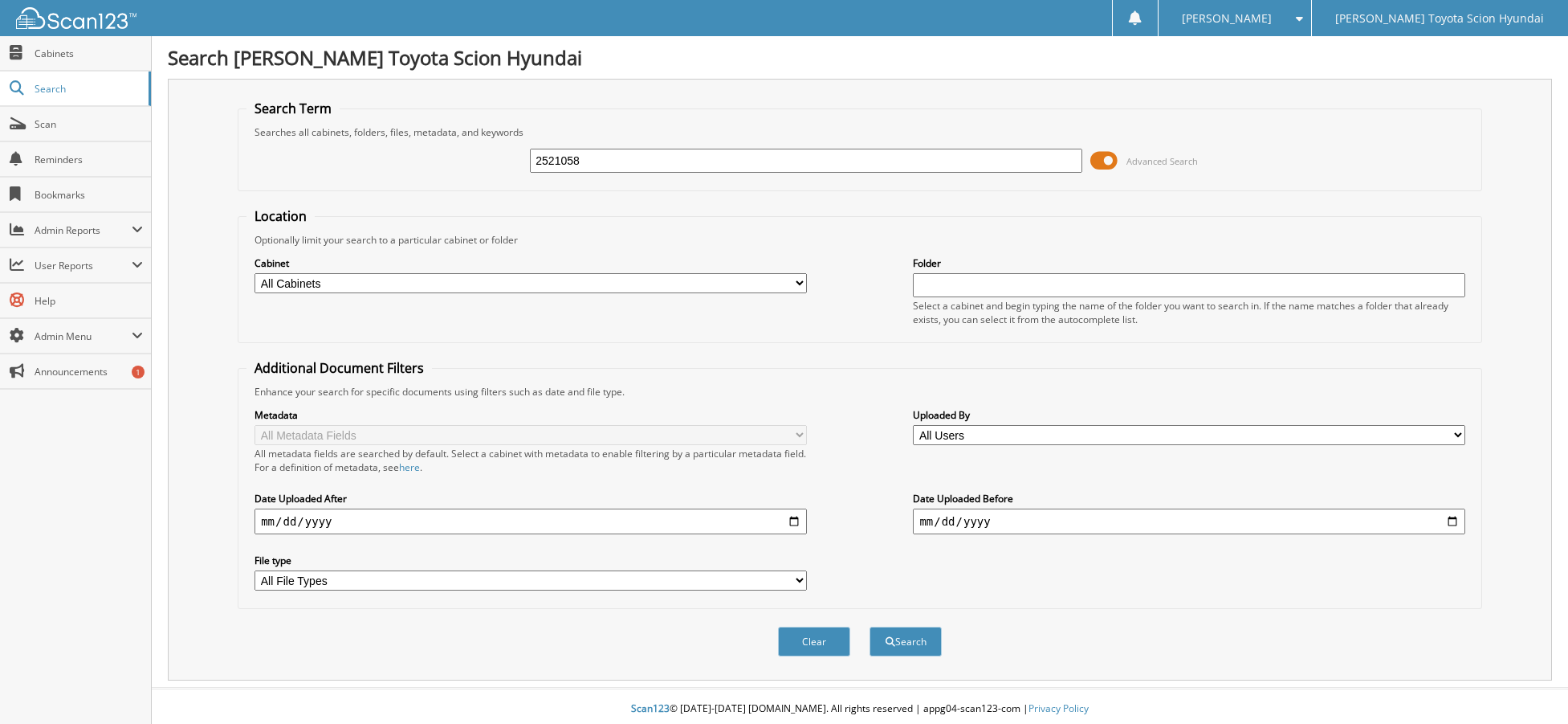
type input "2521058"
click at [870, 627] on button "Search" at bounding box center [906, 641] width 73 height 30
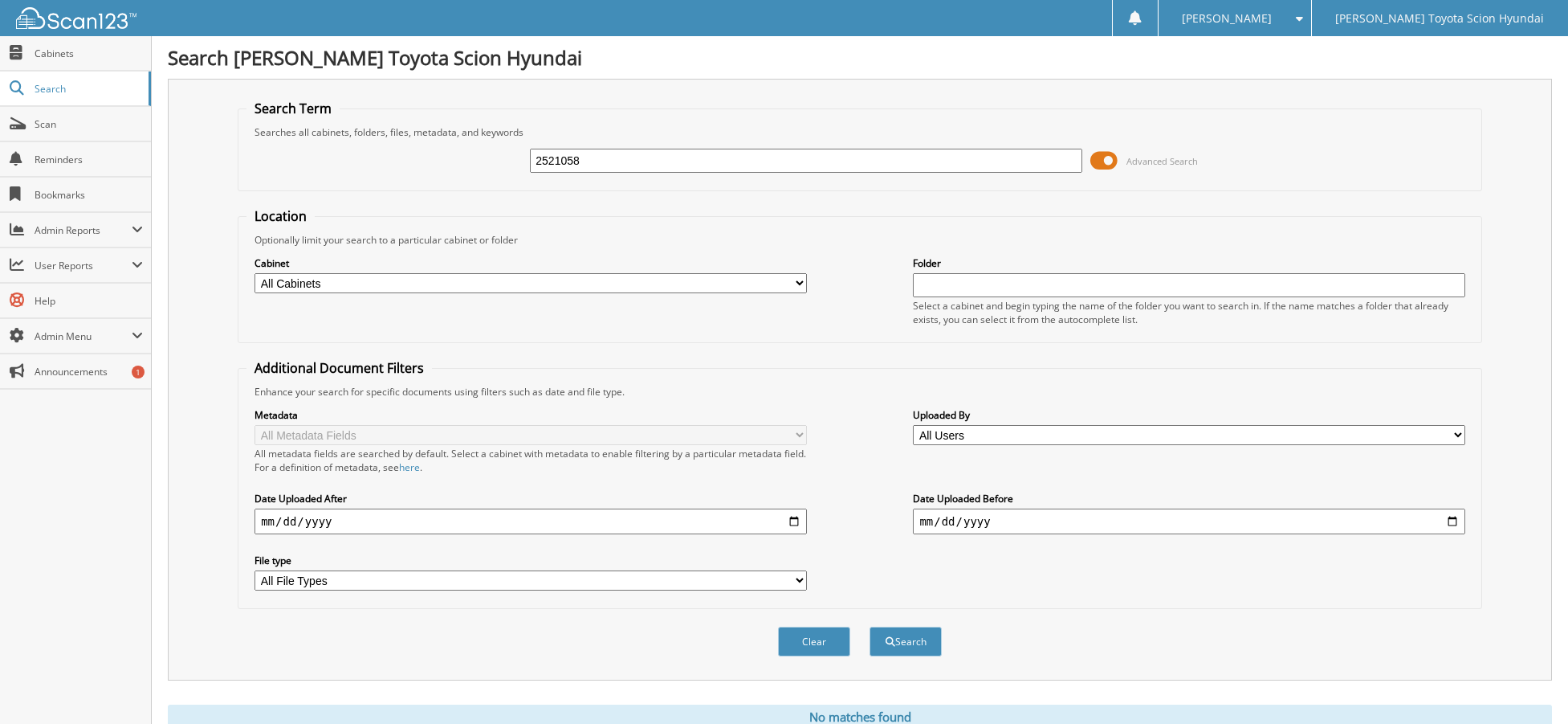
drag, startPoint x: 607, startPoint y: 159, endPoint x: 408, endPoint y: 170, distance: 199.3
click at [409, 162] on div "2521058 Advanced Search" at bounding box center [860, 161] width 1227 height 44
click at [86, 48] on span "Cabinets" at bounding box center [88, 54] width 108 height 14
